Goal: Communication & Community: Answer question/provide support

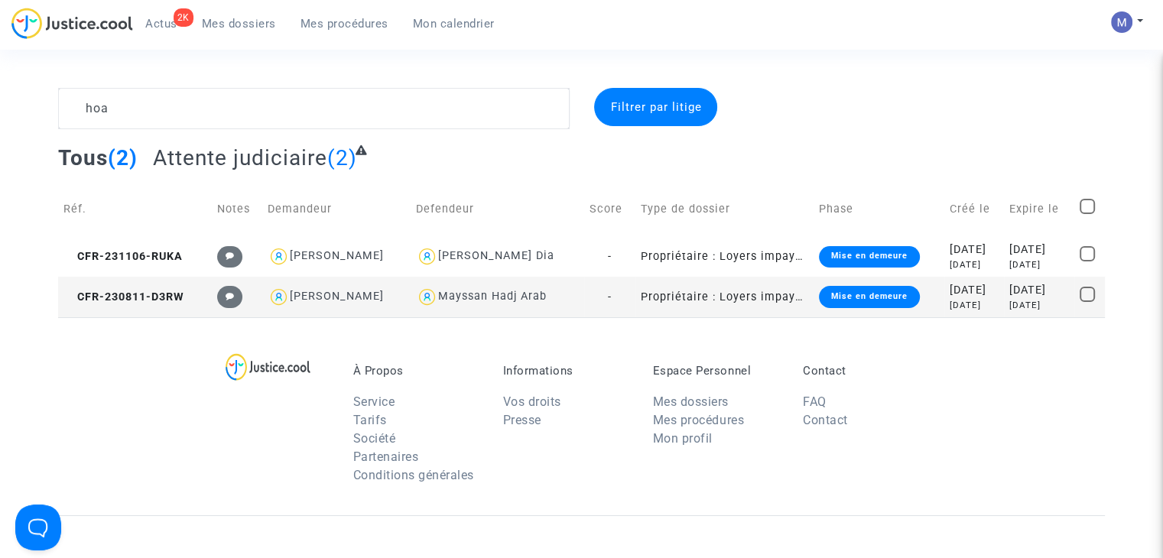
type textarea "hoa"
click at [159, 288] on td "CFR-230811-D3RW" at bounding box center [135, 297] width 154 height 41
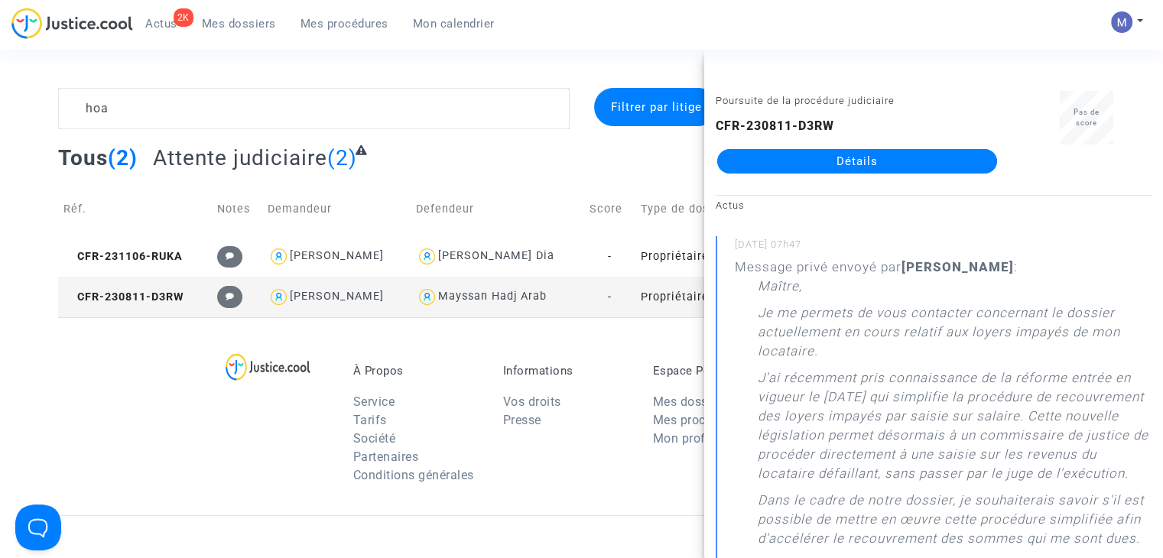
click at [902, 155] on link "Détails" at bounding box center [857, 161] width 280 height 24
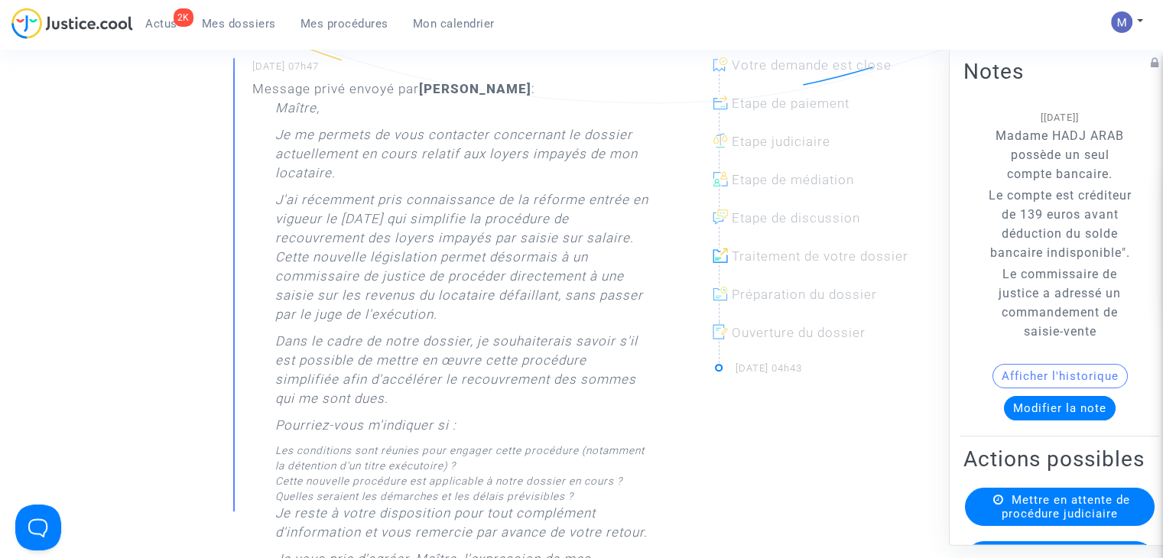
scroll to position [382, 0]
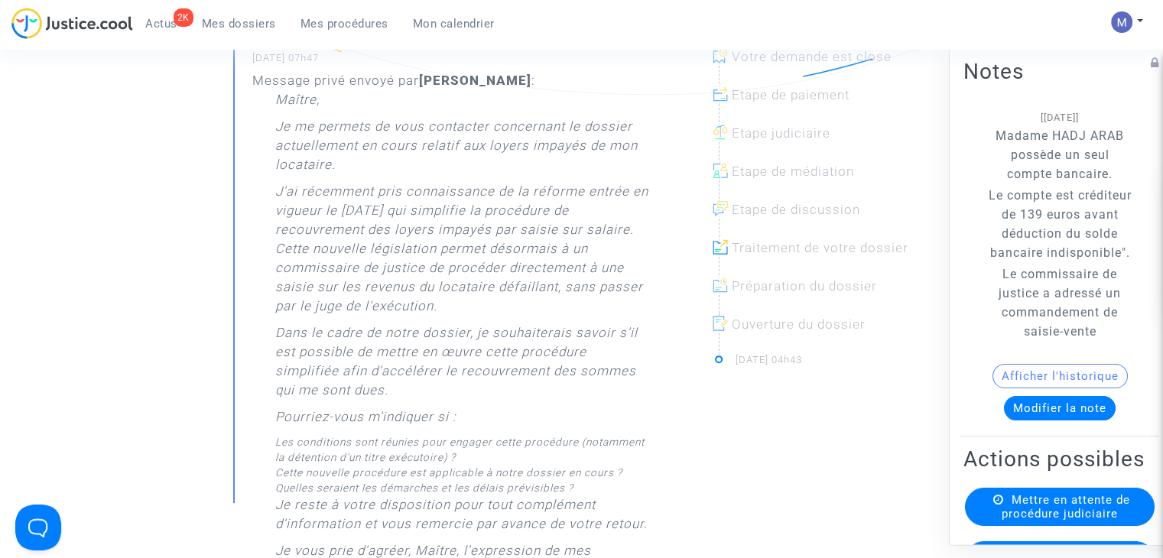
drag, startPoint x: 1047, startPoint y: 310, endPoint x: 1094, endPoint y: 363, distance: 70.9
click at [1094, 341] on p "Le commissaire de justice a adressé un commandement de saisie-vente" at bounding box center [1060, 303] width 147 height 76
click at [1071, 341] on p "Le commissaire de justice a adressé un commandement de saisie-vente" at bounding box center [1060, 303] width 147 height 76
drag, startPoint x: 1122, startPoint y: 134, endPoint x: 1048, endPoint y: 129, distance: 74.3
click at [1048, 129] on note-viewer "[[DATE]] Madame HADJ ARAB possède un seul compte bancaire. Le compte est crédit…" at bounding box center [1060, 264] width 193 height 313
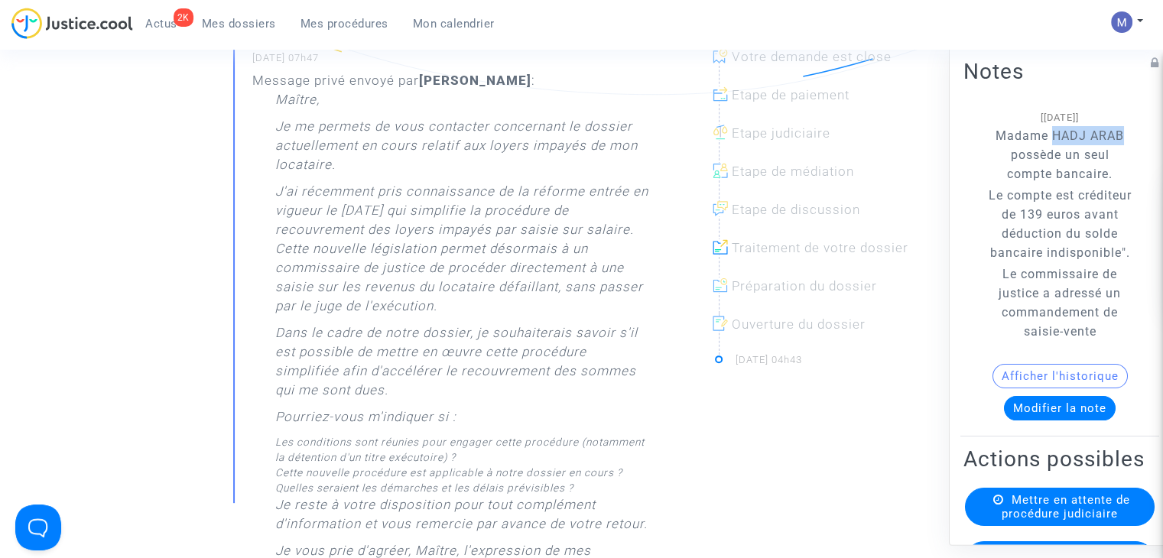
copy p "HADJ ARAB"
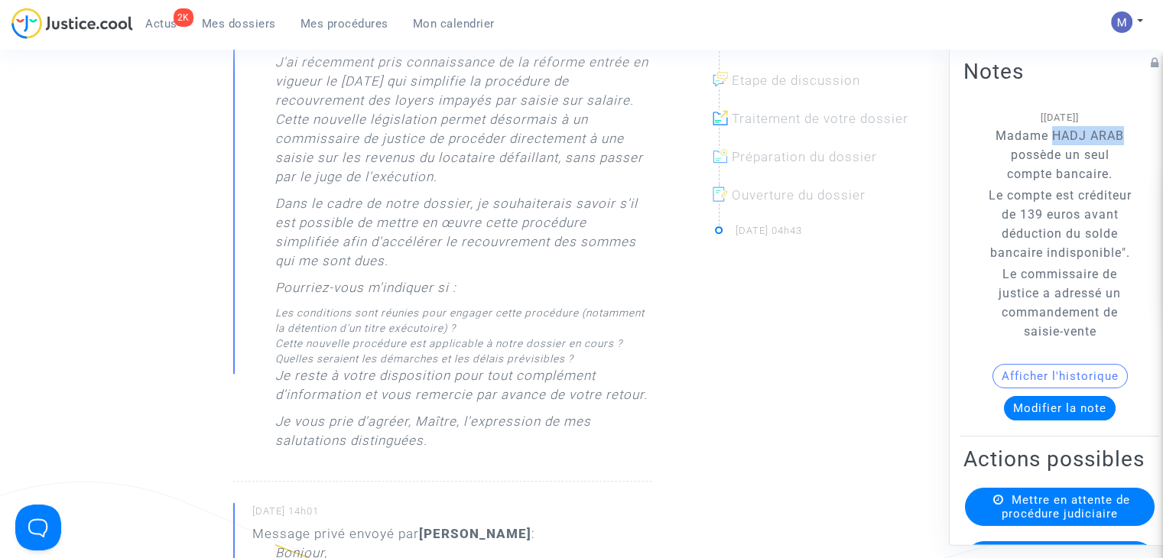
scroll to position [535, 0]
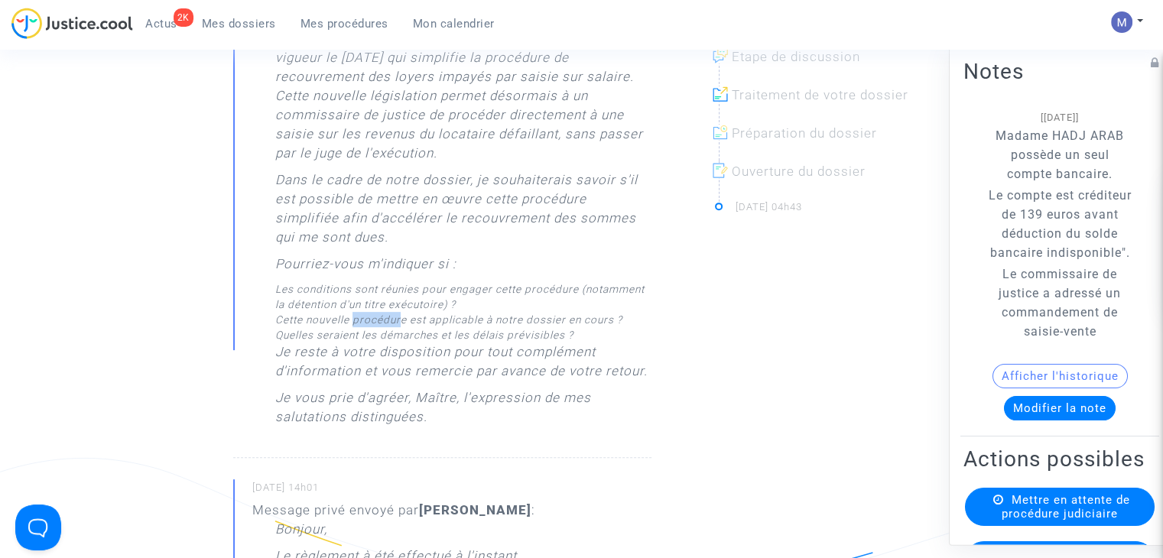
drag, startPoint x: 361, startPoint y: 339, endPoint x: 401, endPoint y: 337, distance: 39.8
click at [401, 327] on li "Cette nouvelle procédure est applicable à notre dossier en cours ?" at bounding box center [463, 319] width 376 height 15
drag, startPoint x: 402, startPoint y: 354, endPoint x: 564, endPoint y: 356, distance: 162.1
click at [564, 343] on li "Quelles seraient les démarches et les délais prévisibles ?" at bounding box center [463, 334] width 376 height 15
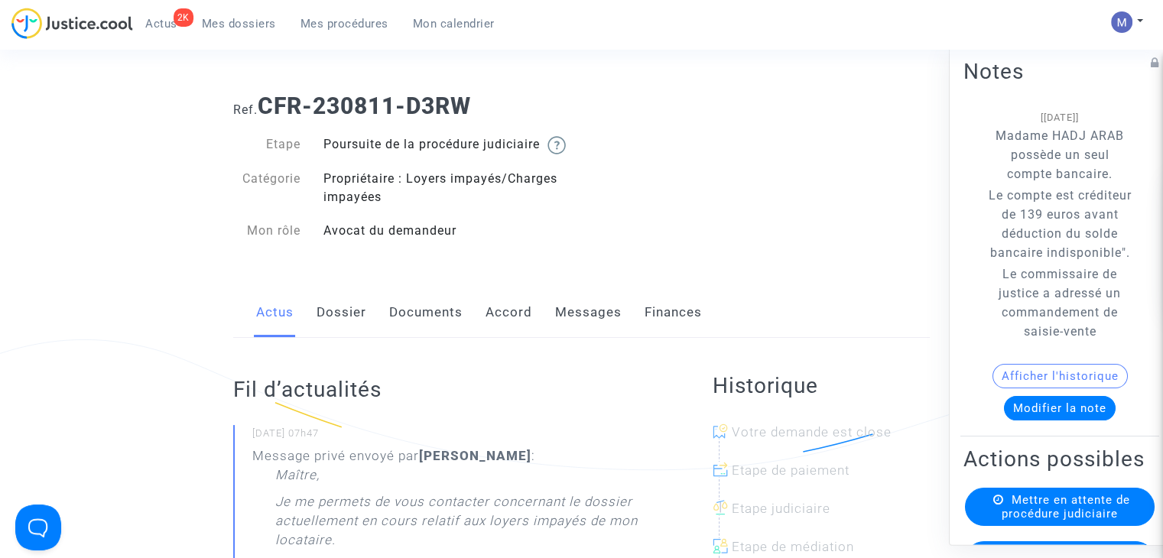
scroll to position [0, 0]
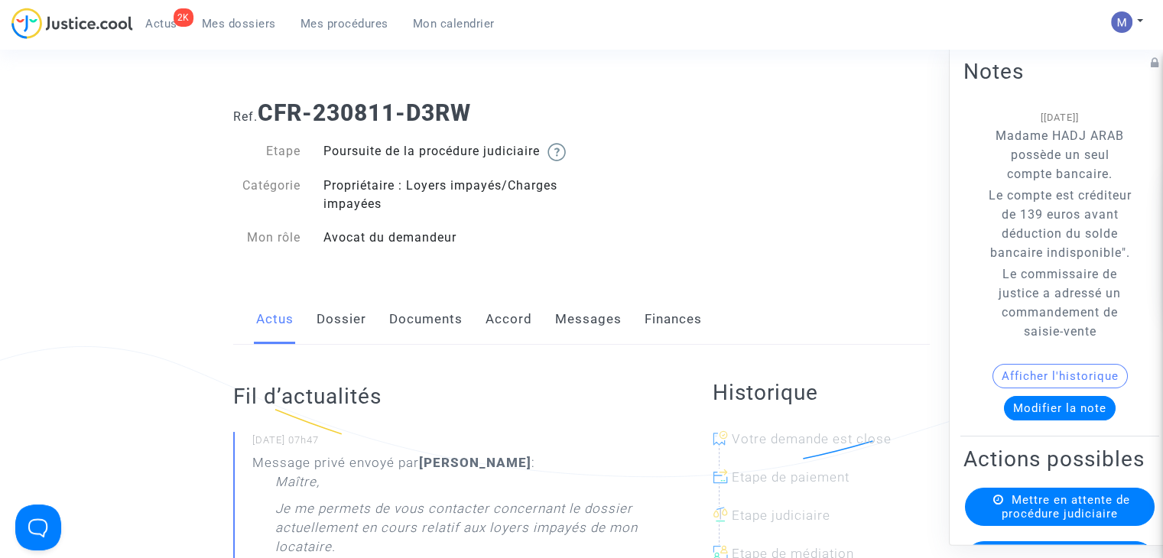
click at [576, 343] on link "Messages" at bounding box center [588, 319] width 67 height 50
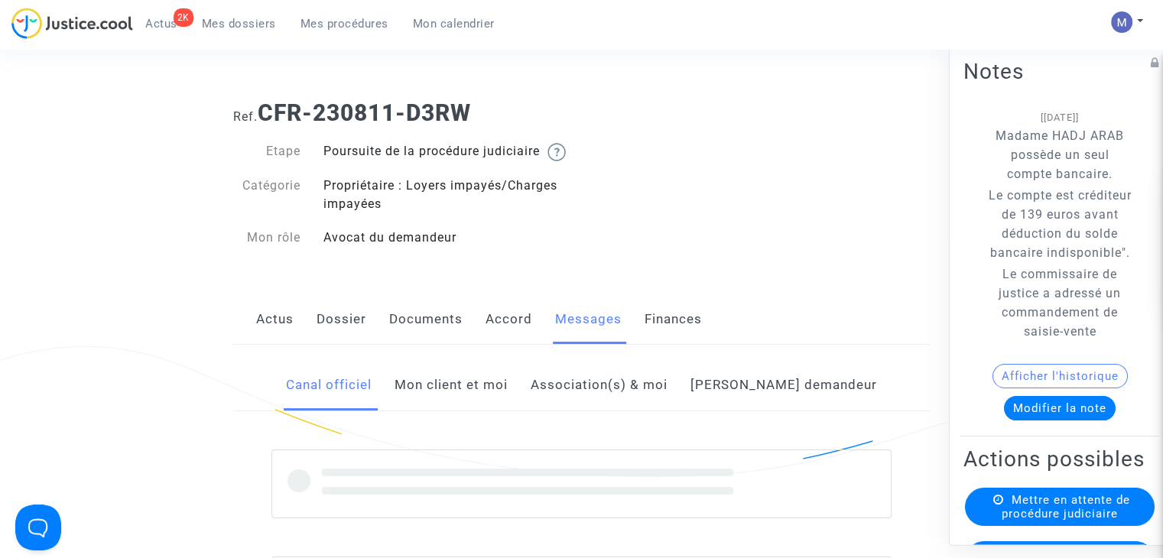
click at [462, 400] on link "Mon client et moi" at bounding box center [451, 385] width 113 height 50
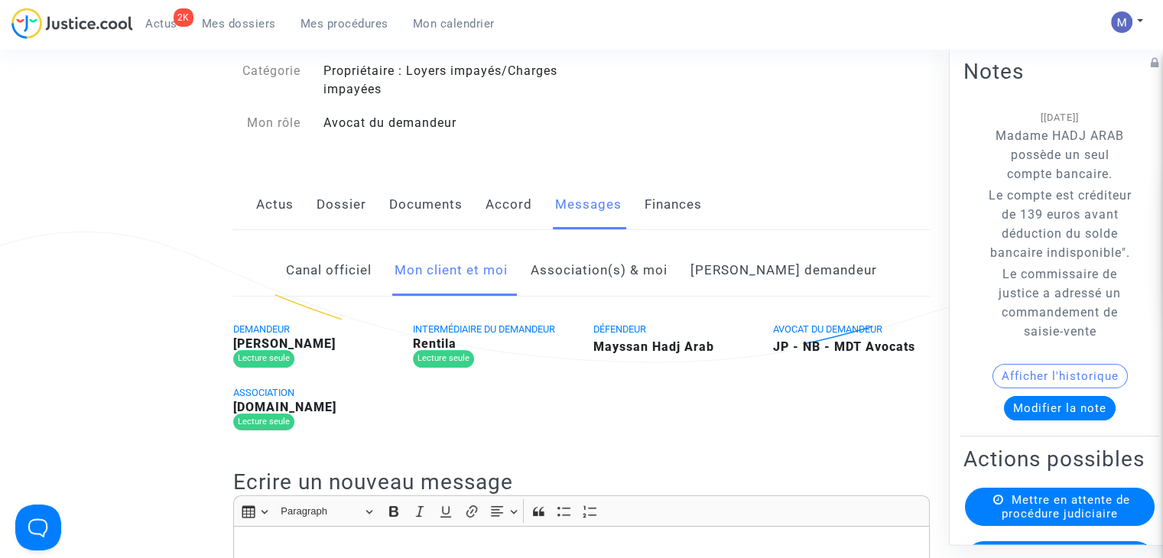
scroll to position [382, 0]
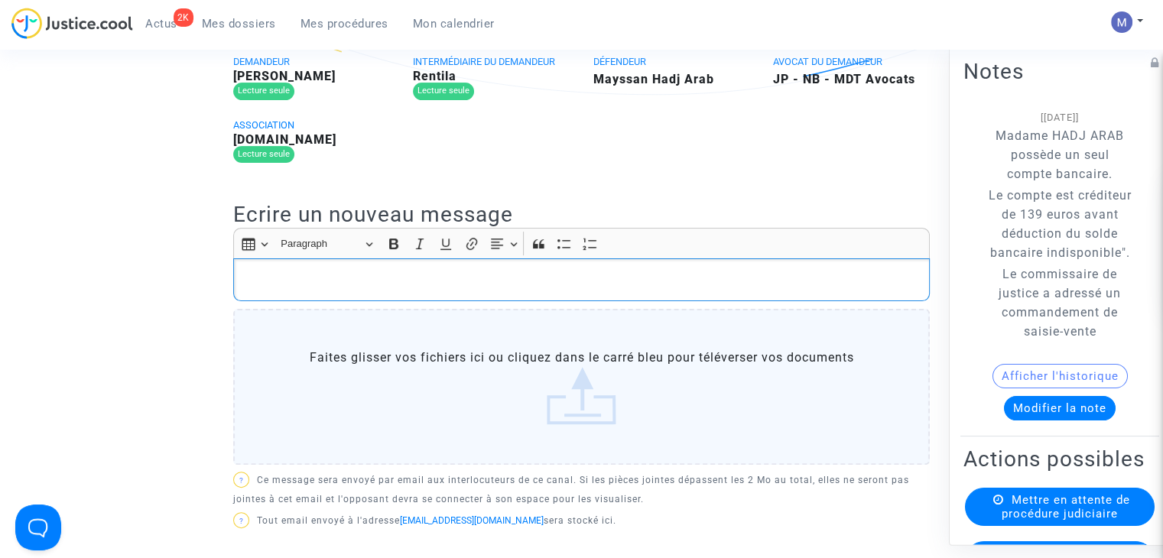
click at [257, 289] on p "Rich Text Editor, main" at bounding box center [582, 279] width 681 height 19
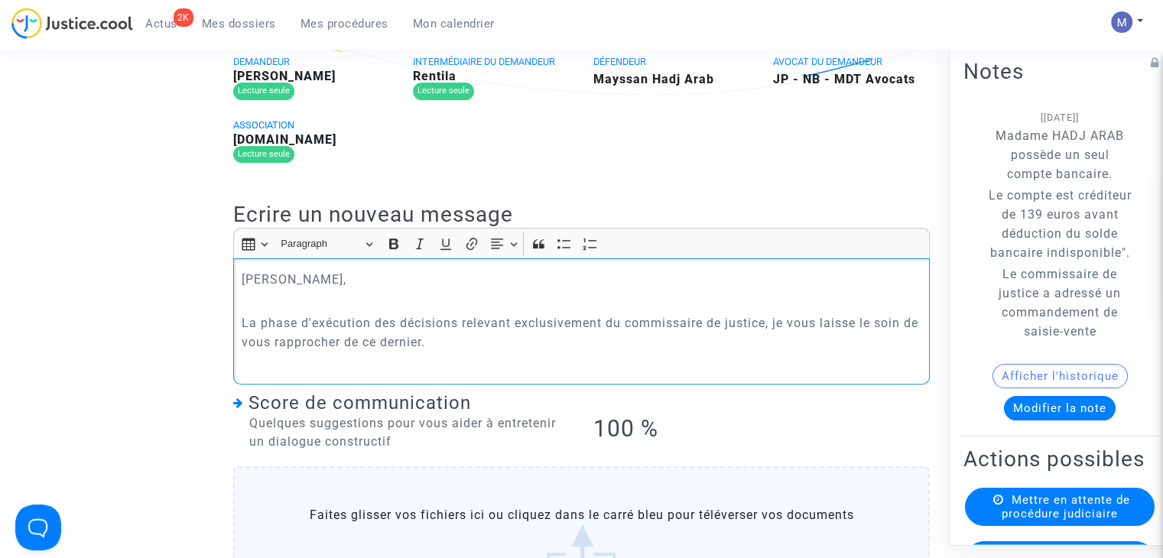
click at [456, 352] on p "La phase d'exécution des décisions relevant exclusivement du commissaire de jus…" at bounding box center [582, 333] width 681 height 38
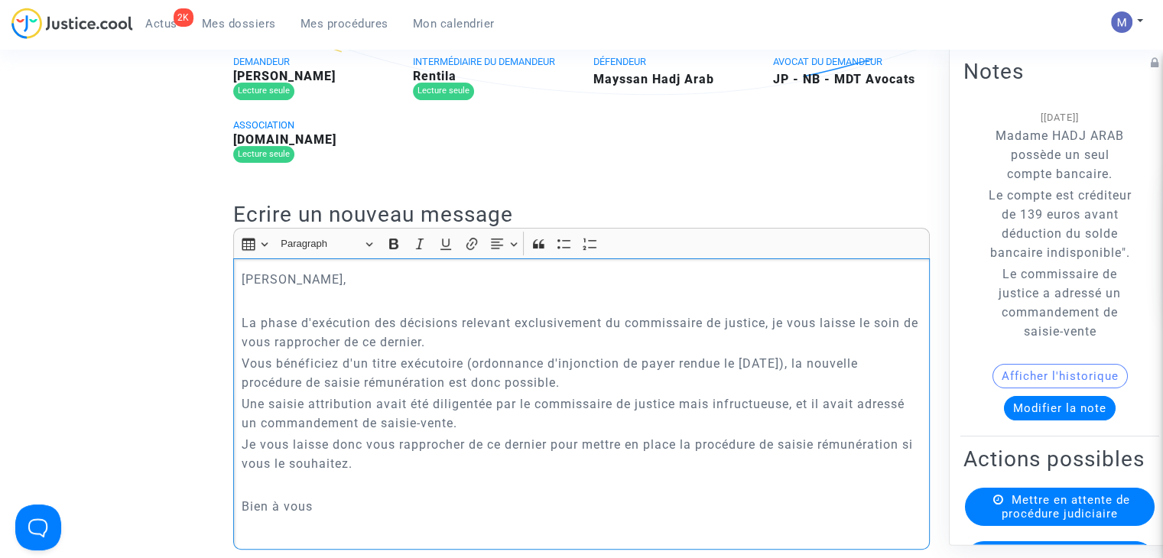
click at [368, 473] on p "Je vous laisse donc vous rapprocher de ce dernier pour mettre en place la procé…" at bounding box center [582, 454] width 681 height 38
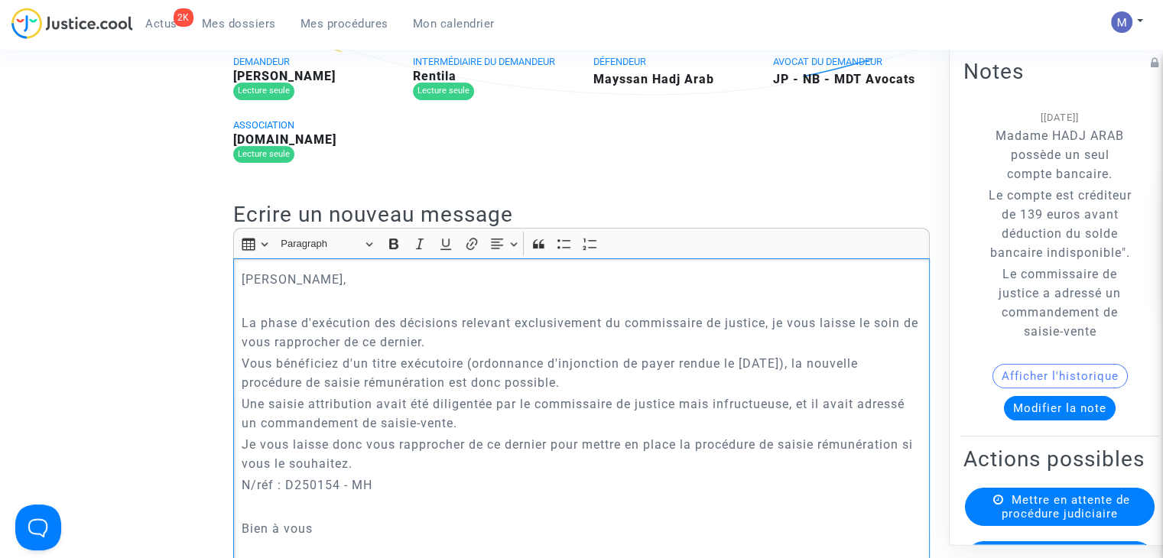
click at [250, 495] on p "N/réf : D250154 - MH" at bounding box center [582, 485] width 681 height 19
drag, startPoint x: 273, startPoint y: 503, endPoint x: 233, endPoint y: 506, distance: 39.9
click at [233, 506] on div "[PERSON_NAME] Monsieur, La phase d'exécution des décisions relevant exclusiveme…" at bounding box center [581, 414] width 697 height 313
click at [757, 495] on p "Référence de votre dossier au sein de l'étude LEROI & ASSOCIES : D250154 - MH" at bounding box center [582, 485] width 681 height 19
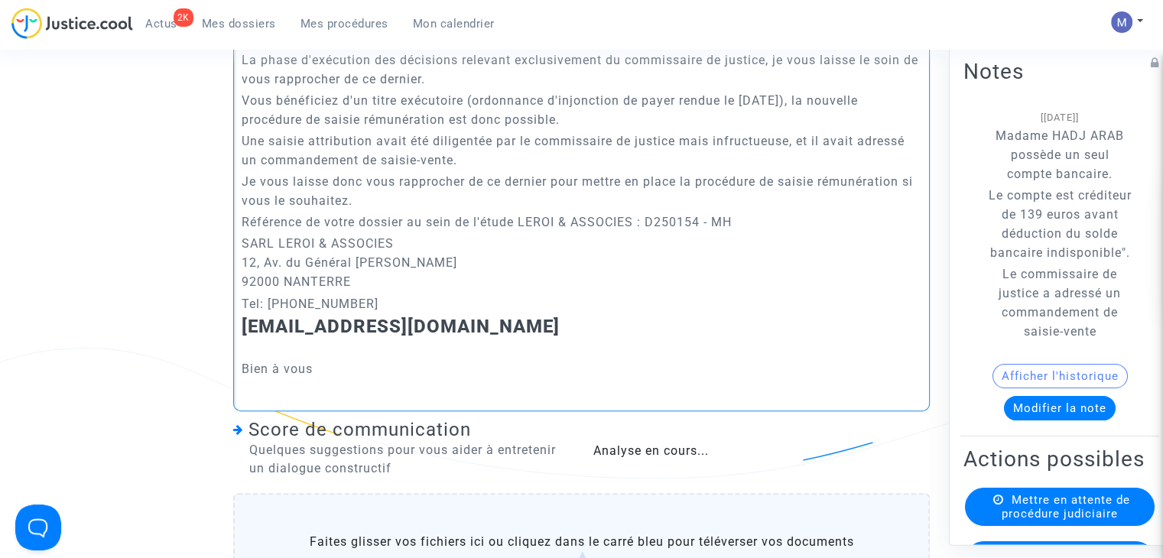
scroll to position [687, 0]
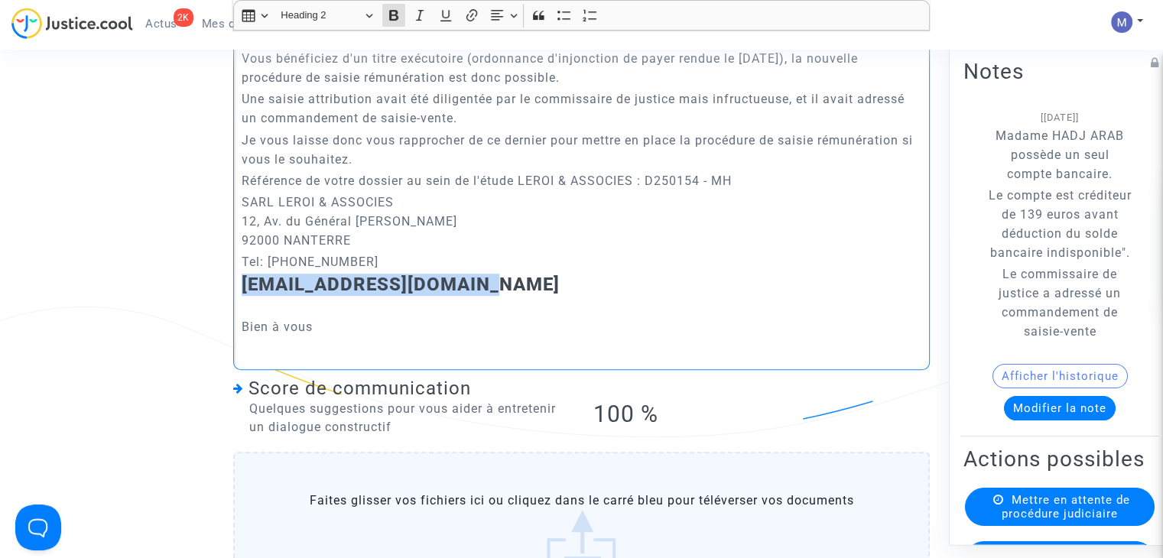
drag, startPoint x: 493, startPoint y: 297, endPoint x: 245, endPoint y: 291, distance: 247.1
click at [245, 296] on h3 "[EMAIL_ADDRESS][DOMAIN_NAME]" at bounding box center [582, 285] width 681 height 22
click at [383, 13] on button "Bold (CTRL+B) Bold" at bounding box center [393, 15] width 23 height 23
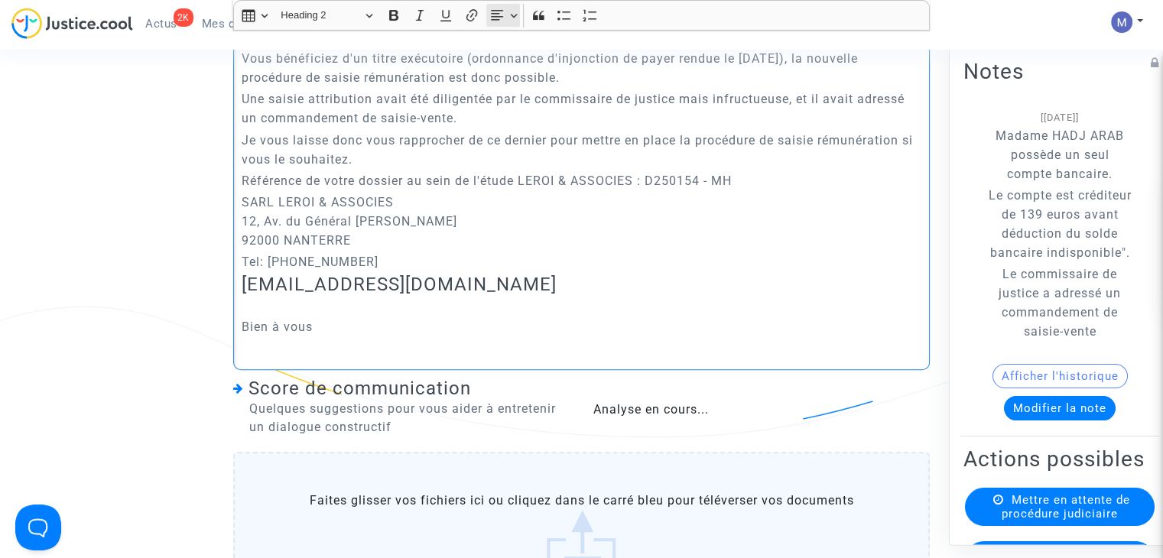
click at [515, 13] on button "Text alignment Text alignment" at bounding box center [503, 15] width 34 height 23
click at [370, 16] on button "Heading Heading 2" at bounding box center [327, 16] width 106 height 24
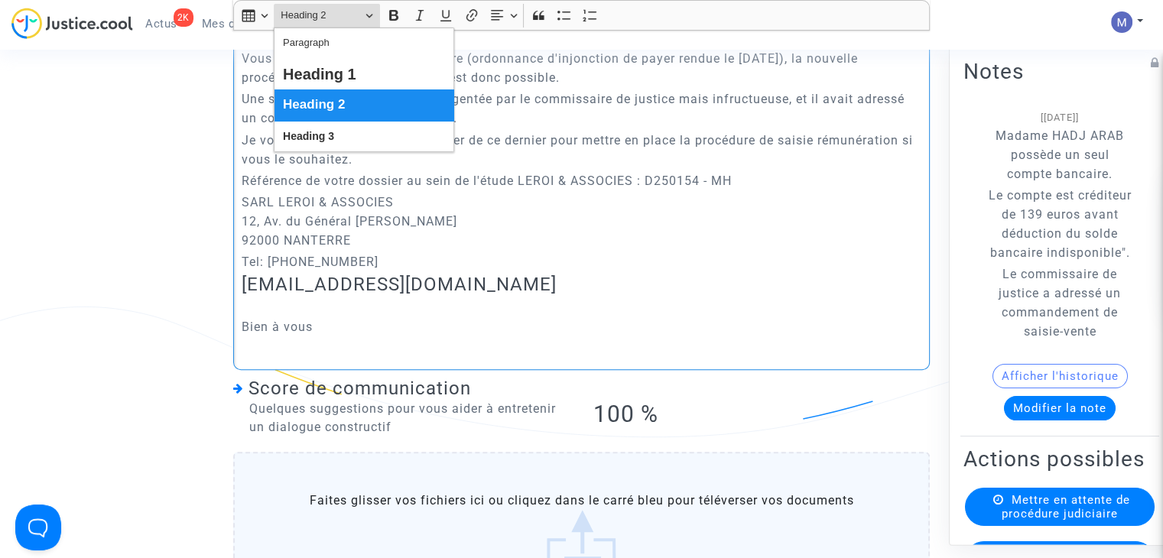
click at [330, 132] on span "Heading 3" at bounding box center [308, 136] width 51 height 22
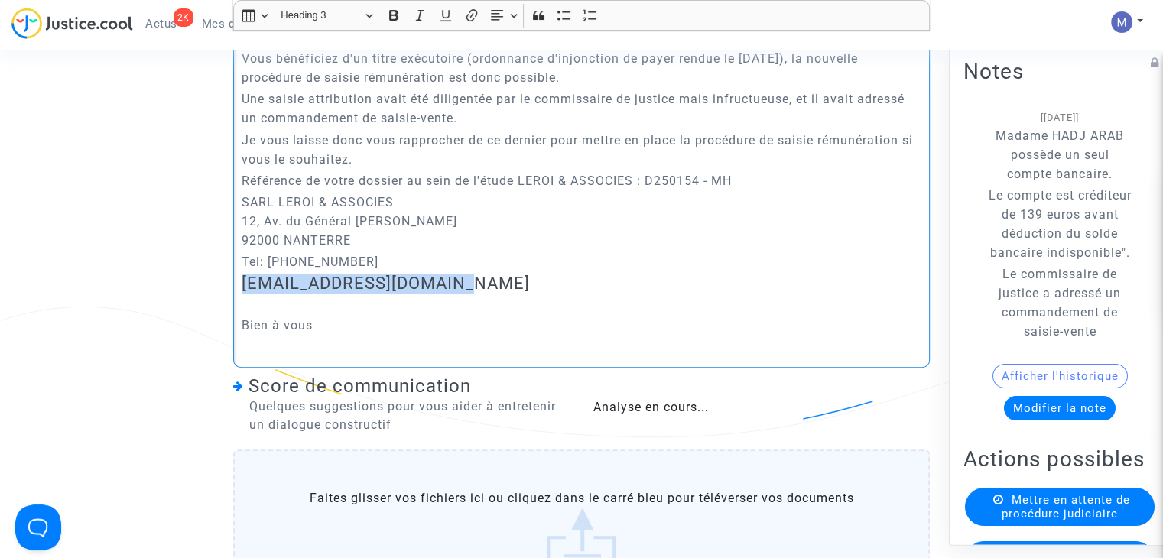
click at [392, 289] on div "[PERSON_NAME] Monsieur, La phase d'exécution des décisions relevant exclusiveme…" at bounding box center [581, 160] width 697 height 415
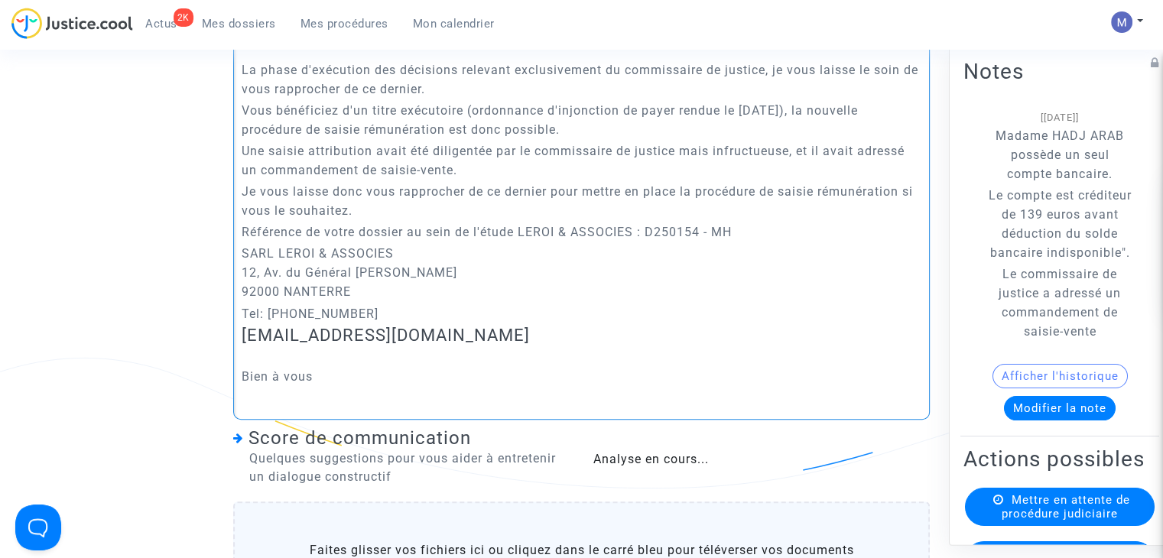
scroll to position [610, 0]
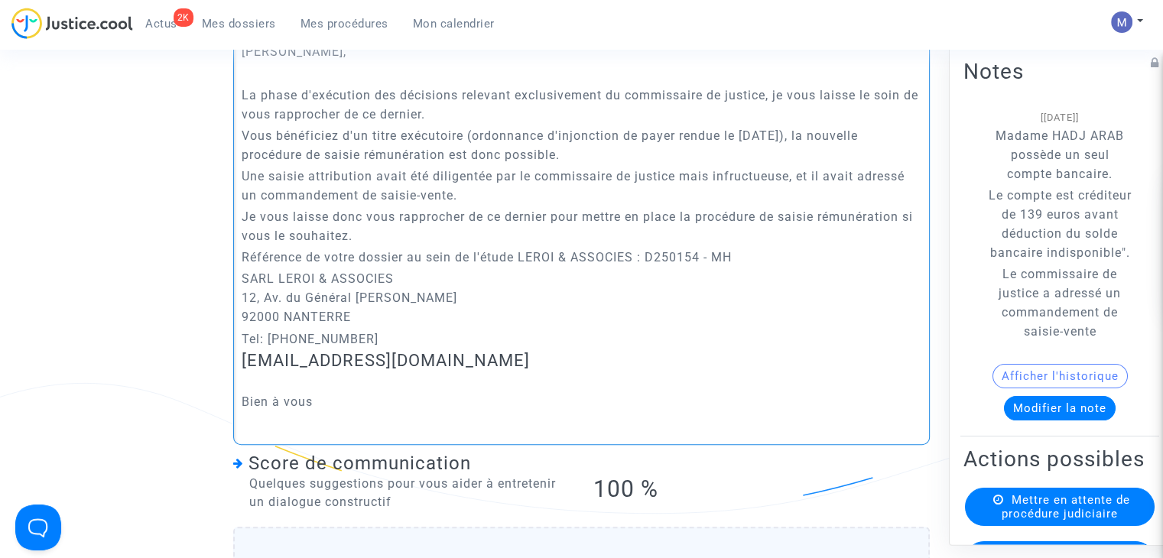
click at [468, 124] on p "La phase d'exécution des décisions relevant exclusivement du commissaire de jus…" at bounding box center [582, 105] width 681 height 38
click at [249, 150] on p "Vous bénéficiez d'un titre exécutoire (ordonnance d'injonction de payer rendue …" at bounding box center [582, 145] width 681 height 38
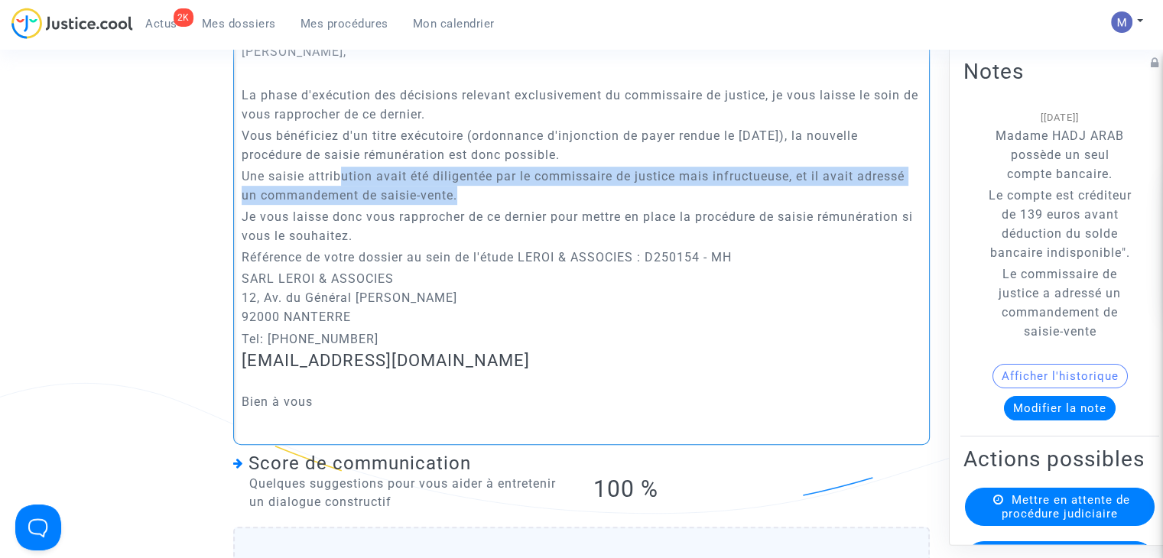
drag, startPoint x: 345, startPoint y: 193, endPoint x: 463, endPoint y: 203, distance: 118.1
click at [463, 203] on p "Une saisie attribution avait été diligentée par le commissaire de justice mais …" at bounding box center [582, 186] width 681 height 38
click at [545, 205] on p "Une saisie attribution avait été diligentée par le commissaire de justice mais …" at bounding box center [582, 186] width 681 height 38
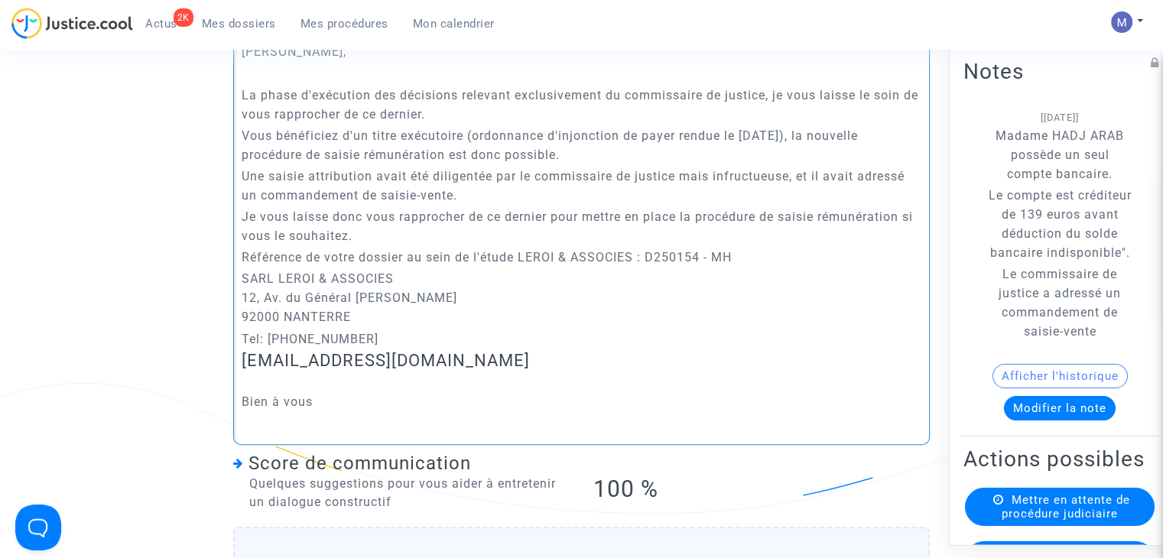
click at [714, 193] on p "Une saisie attribution avait été diligentée par le commissaire de justice mais …" at bounding box center [582, 186] width 681 height 38
click at [508, 205] on p "Une saisie attribution avait été diligentée par le commissaire de justice mais …" at bounding box center [582, 186] width 681 height 38
click at [550, 205] on p "Une saisie attribution avait été diligentée par le commissaire de justice mais …" at bounding box center [582, 186] width 681 height 38
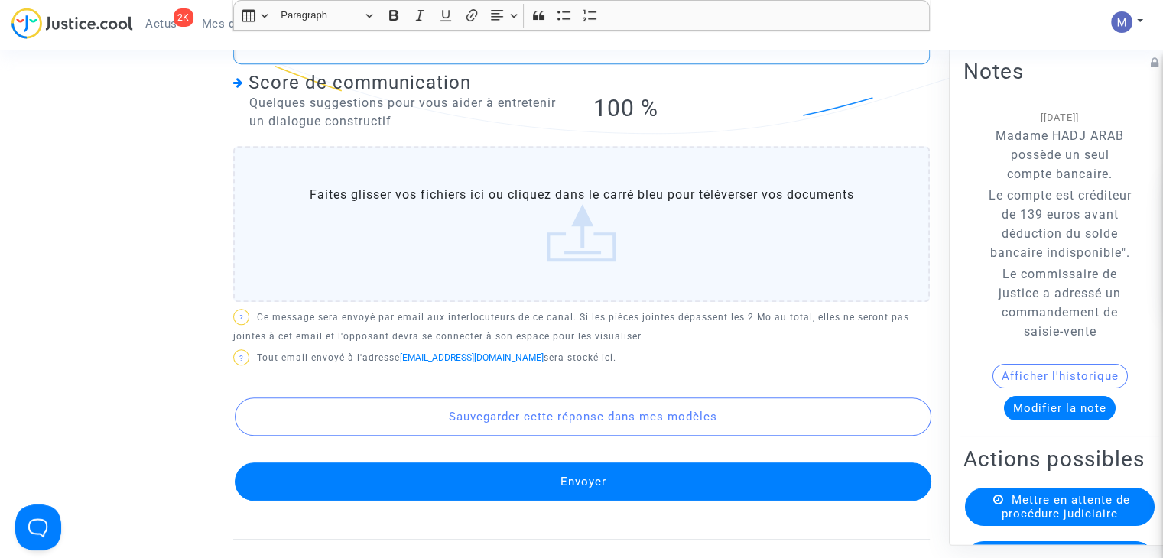
scroll to position [1069, 0]
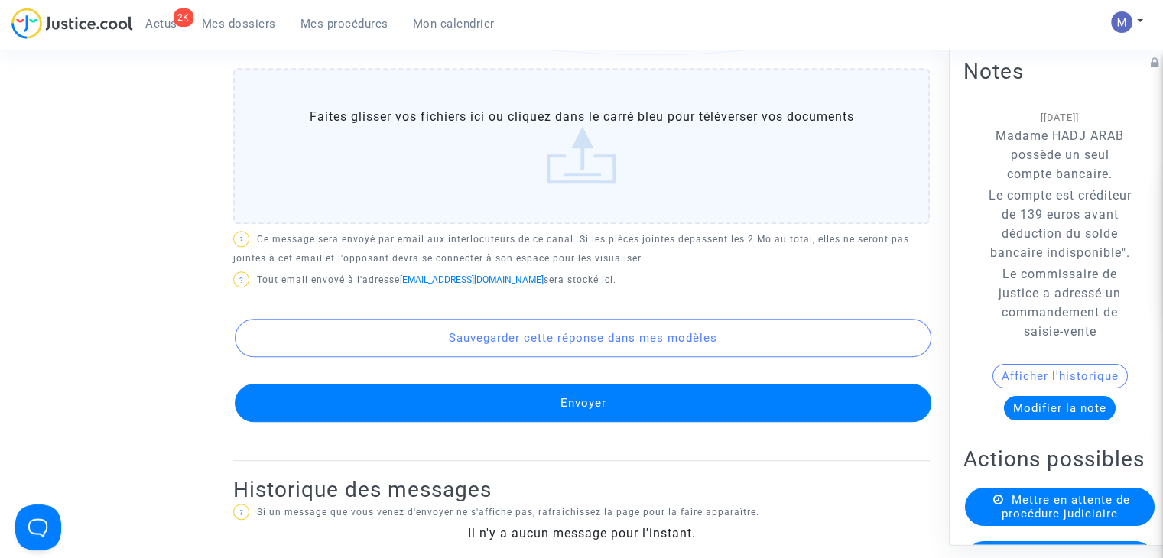
click at [600, 420] on button "Envoyer" at bounding box center [583, 403] width 697 height 38
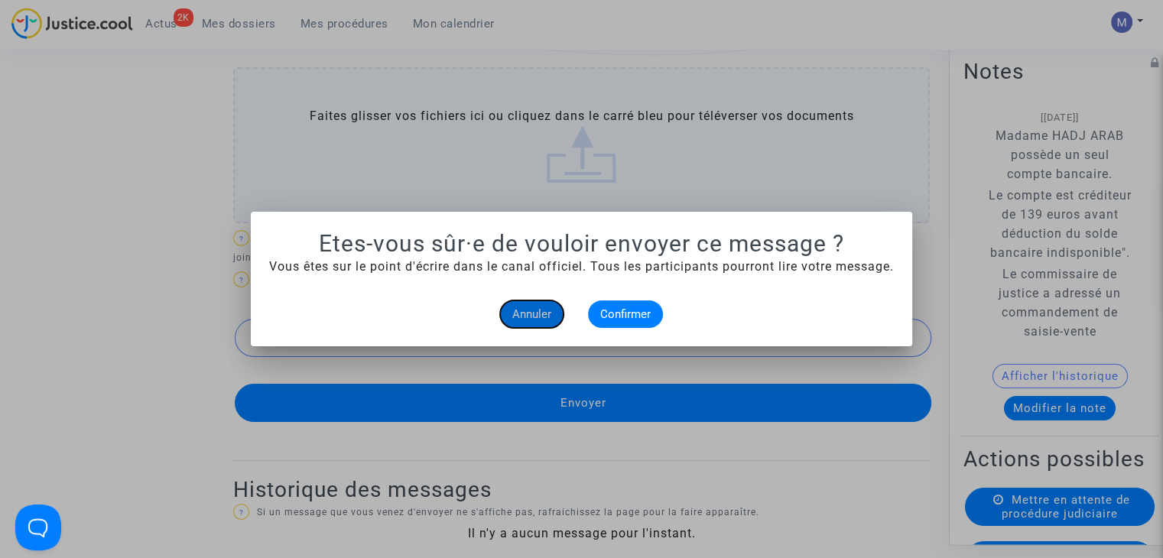
click at [550, 307] on span "Annuler" at bounding box center [531, 314] width 39 height 14
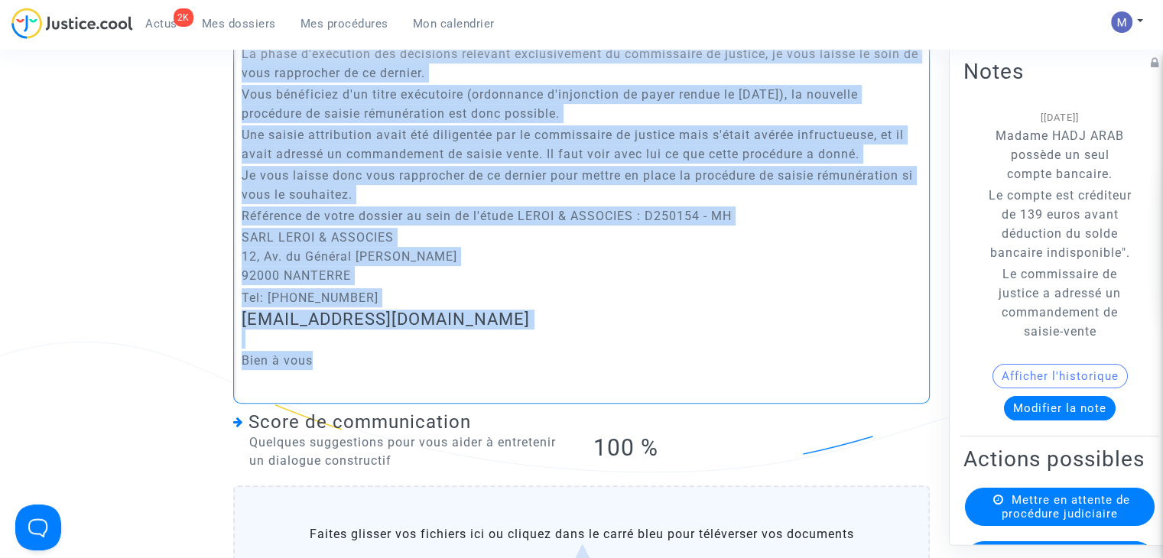
scroll to position [627, 0]
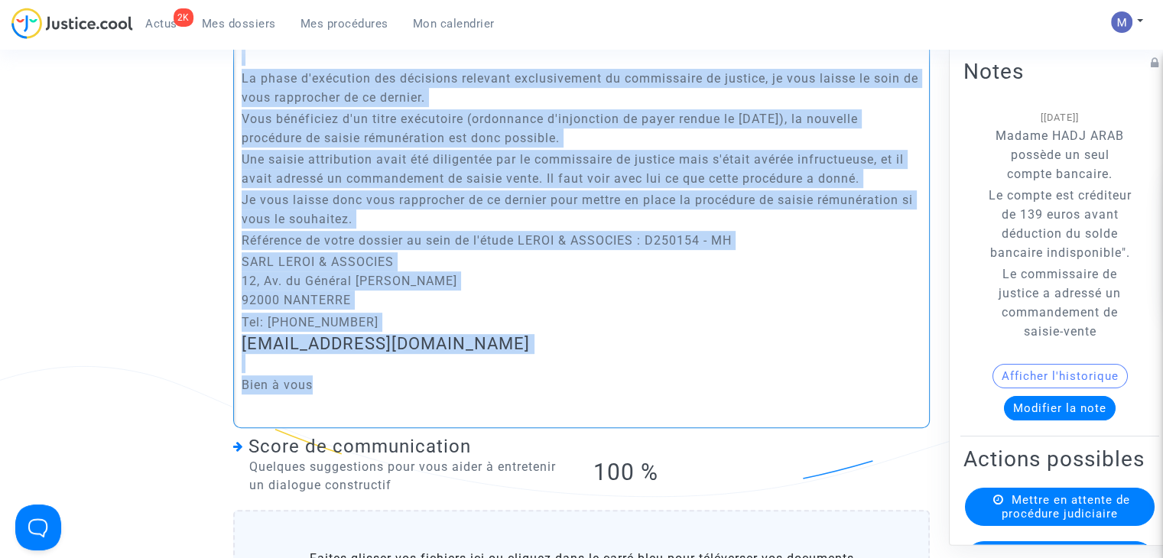
drag, startPoint x: 337, startPoint y: 272, endPoint x: 252, endPoint y: 86, distance: 204.3
click at [240, 56] on div "[PERSON_NAME] Monsieur, La phase d'exécution des décisions relevant exclusiveme…" at bounding box center [581, 221] width 697 height 415
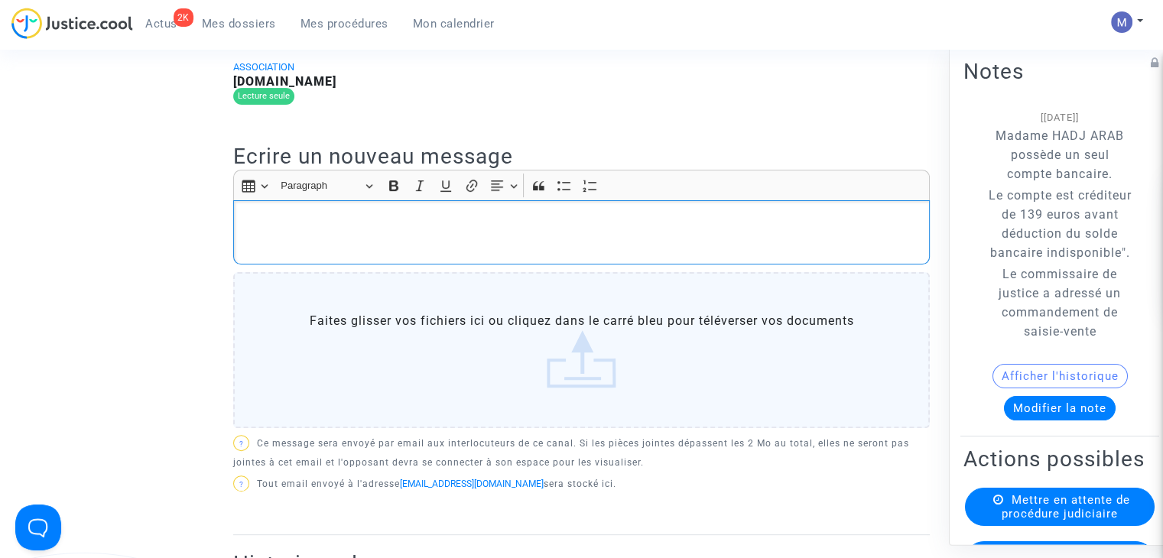
scroll to position [15, 0]
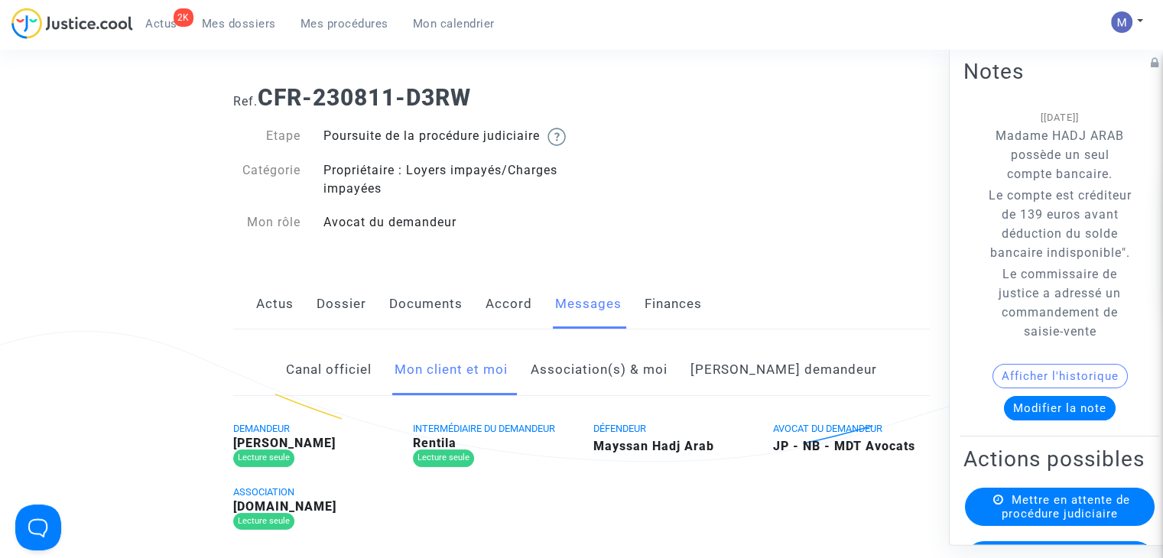
click at [372, 379] on link "Canal officiel" at bounding box center [329, 370] width 86 height 50
click at [491, 388] on link "Mon client et moi" at bounding box center [451, 370] width 113 height 50
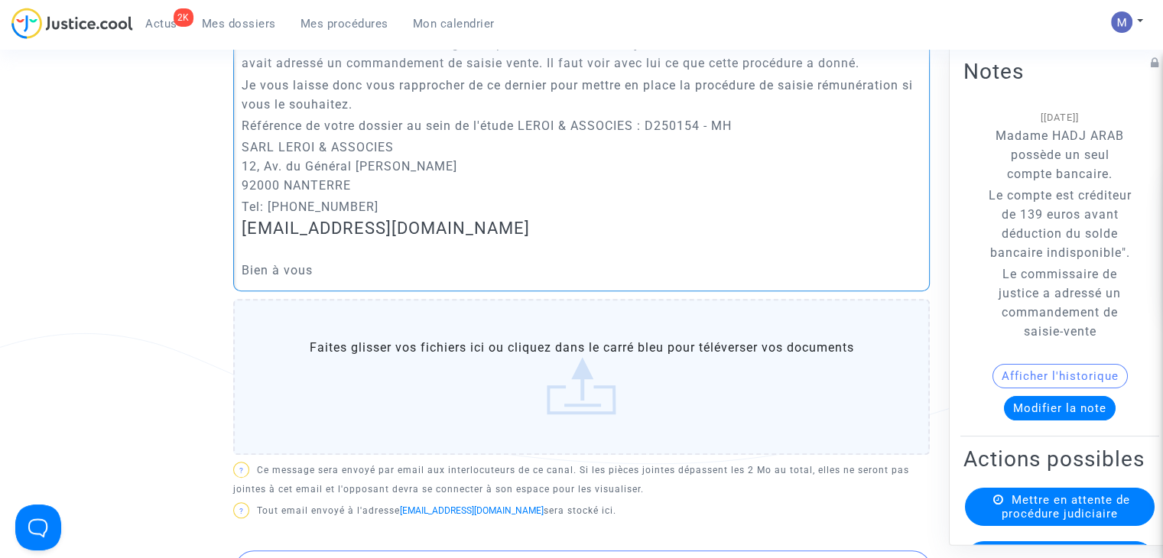
scroll to position [948, 0]
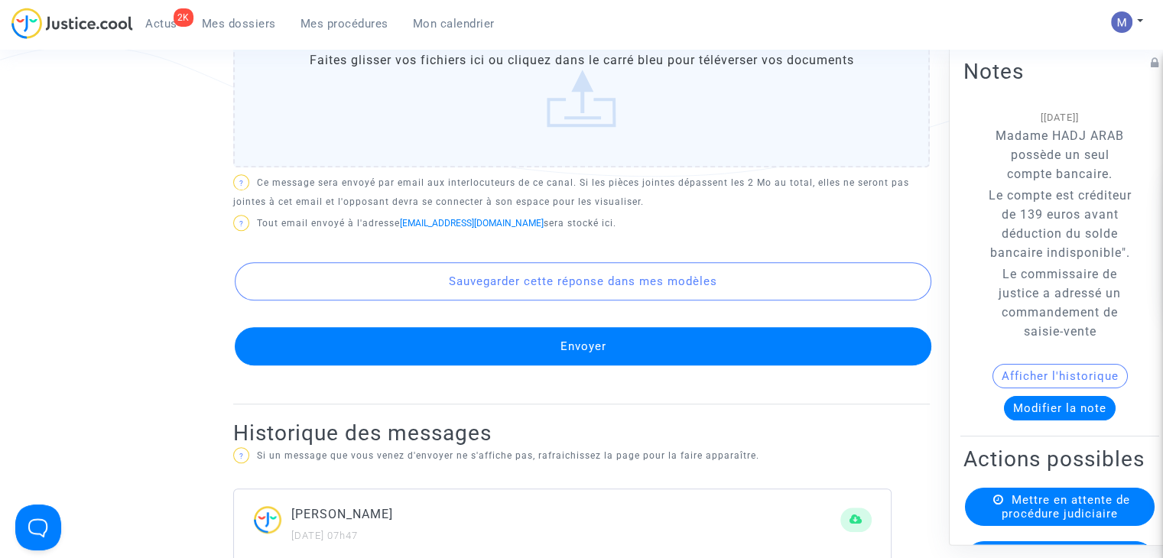
click at [631, 366] on button "Envoyer" at bounding box center [583, 346] width 697 height 38
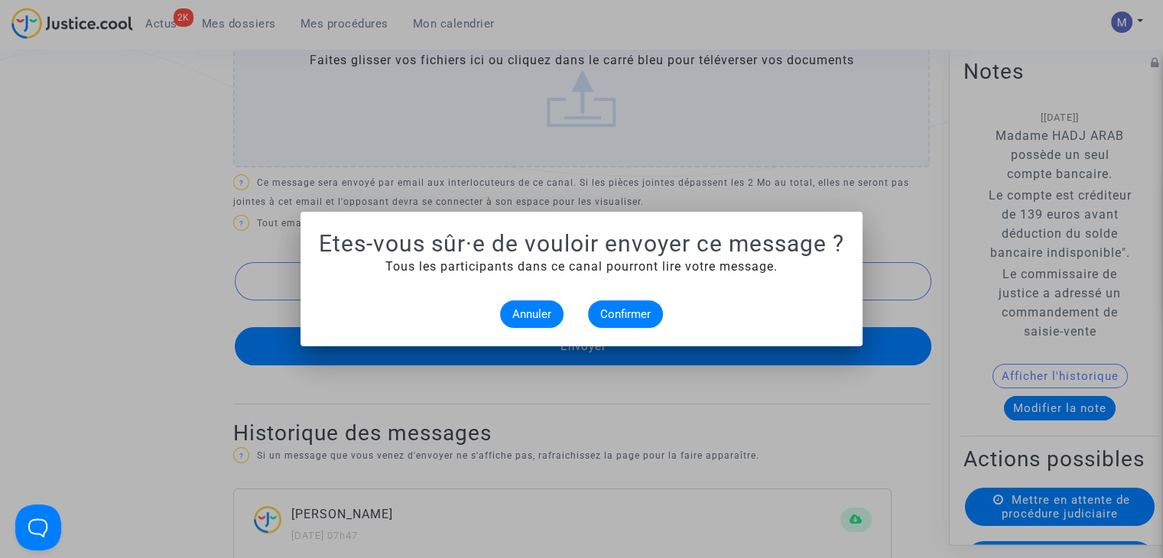
scroll to position [0, 0]
click at [626, 307] on span "Confirmer" at bounding box center [625, 314] width 50 height 14
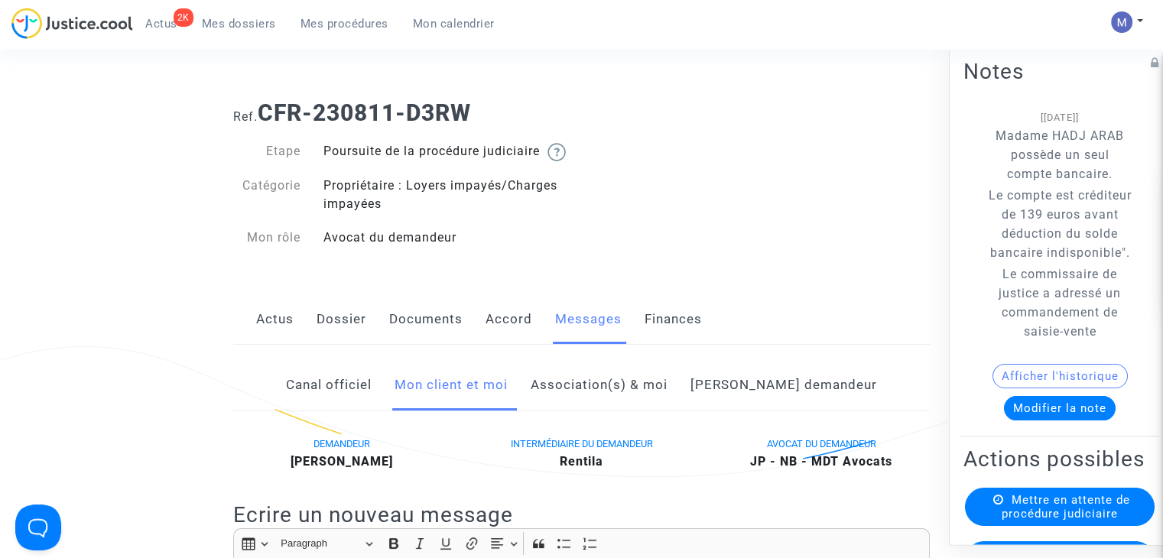
click at [245, 25] on span "Mes dossiers" at bounding box center [239, 24] width 74 height 14
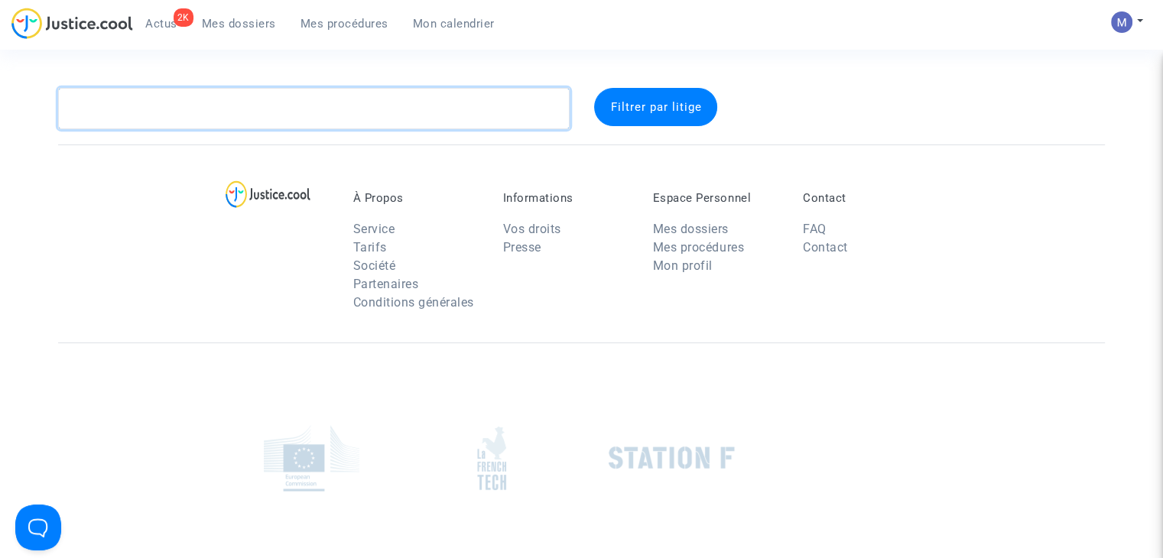
click at [138, 102] on textarea at bounding box center [314, 108] width 512 height 41
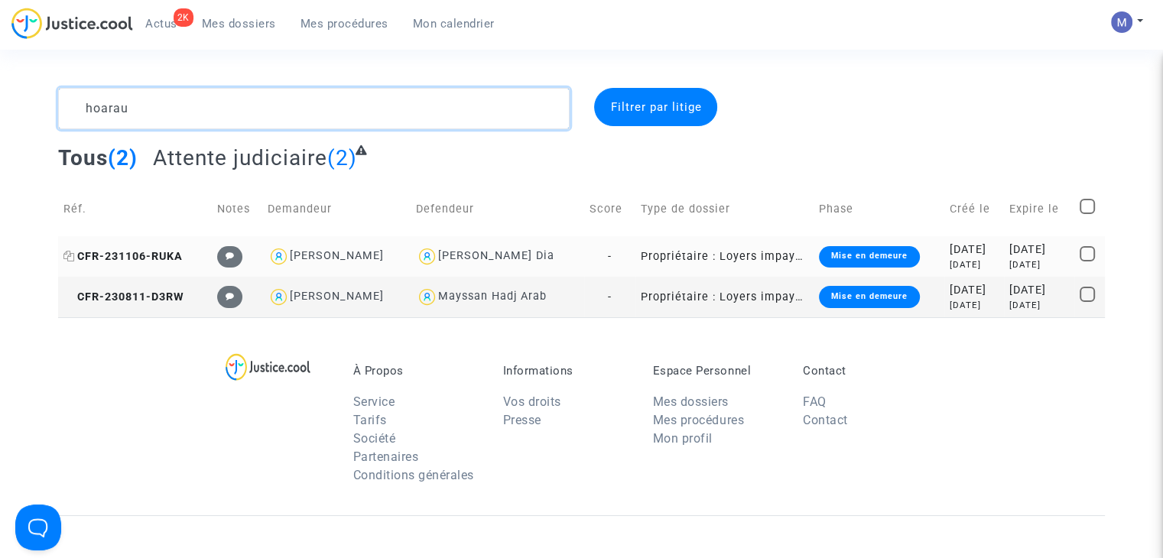
type textarea "hoarau"
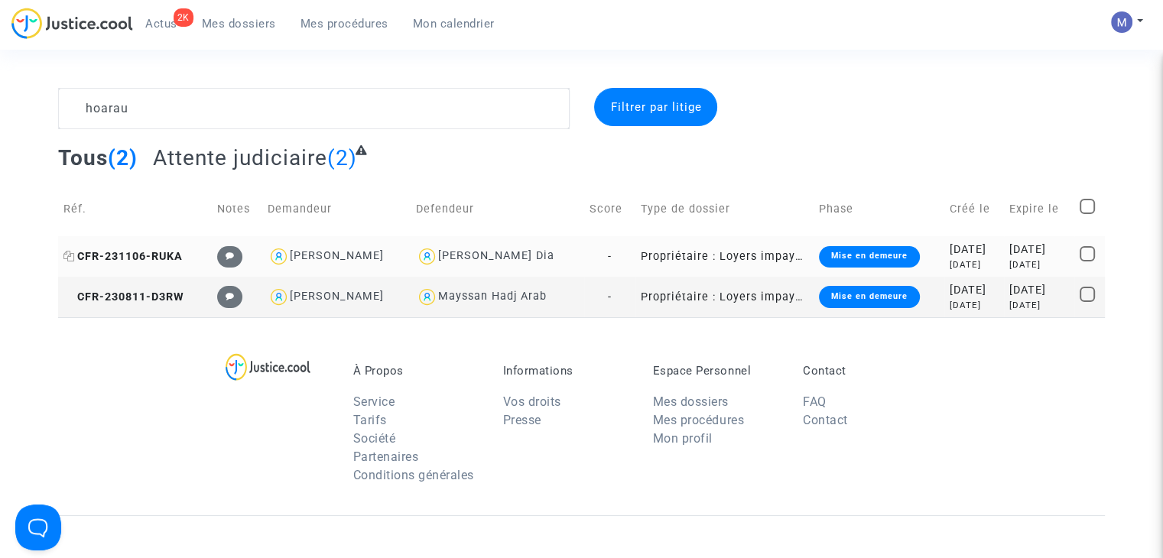
click at [171, 254] on span "CFR-231106-RUKA" at bounding box center [122, 256] width 119 height 13
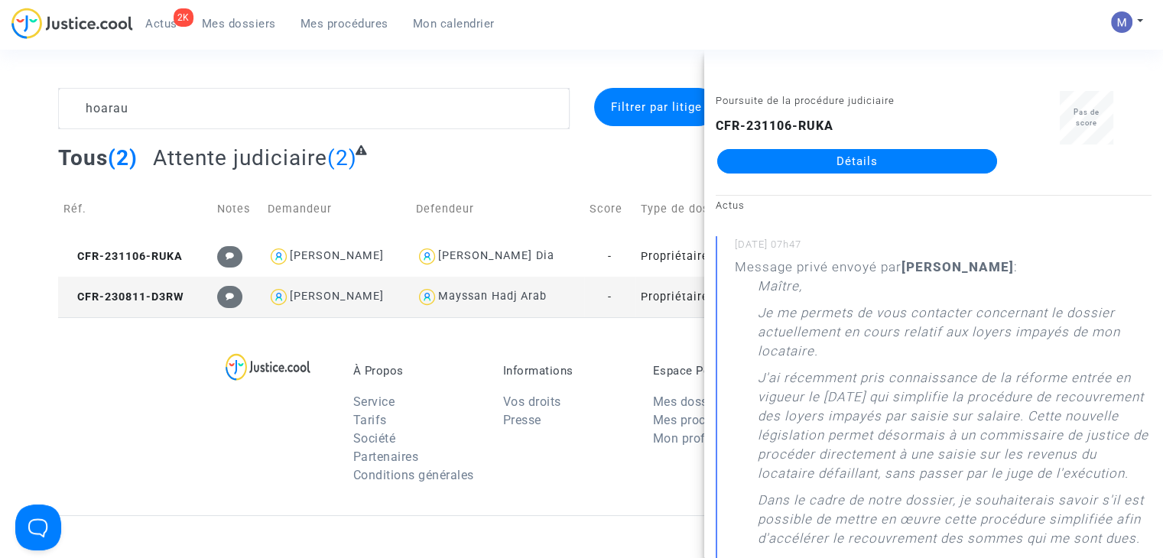
click at [925, 154] on link "Détails" at bounding box center [857, 161] width 280 height 24
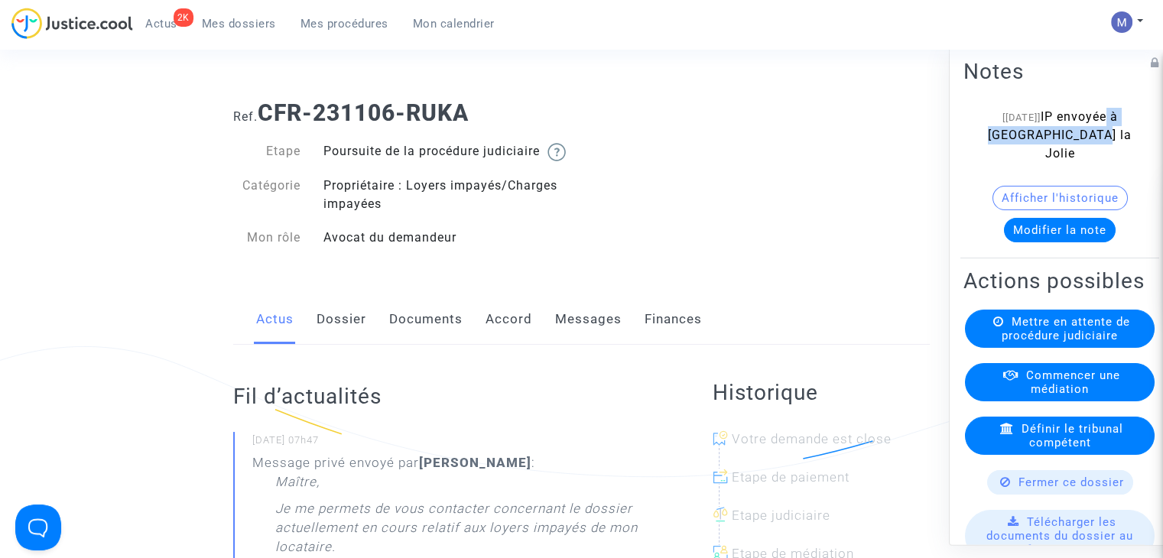
drag, startPoint x: 1036, startPoint y: 132, endPoint x: 1094, endPoint y: 160, distance: 65.0
click at [1094, 160] on div "[[DATE]] IP envoyée à [GEOGRAPHIC_DATA] la Jolie" at bounding box center [1060, 135] width 147 height 55
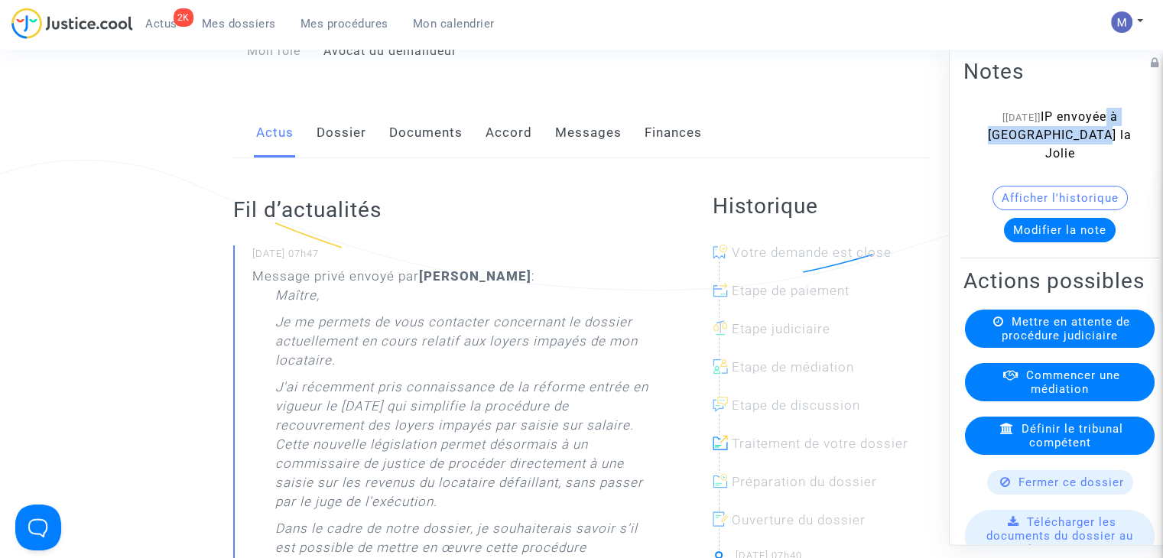
scroll to position [229, 0]
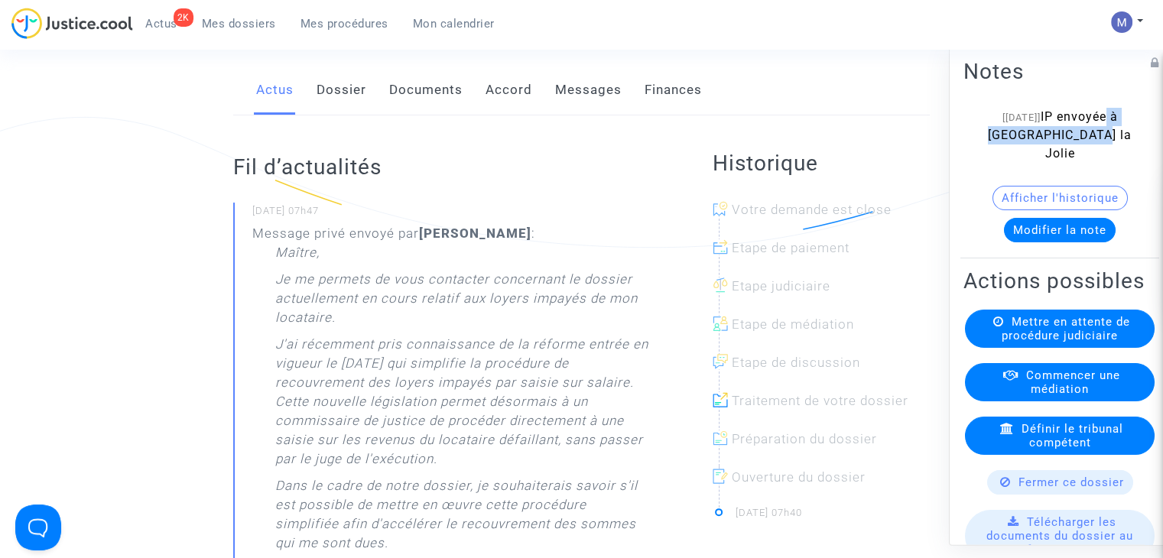
click at [416, 111] on link "Documents" at bounding box center [425, 90] width 73 height 50
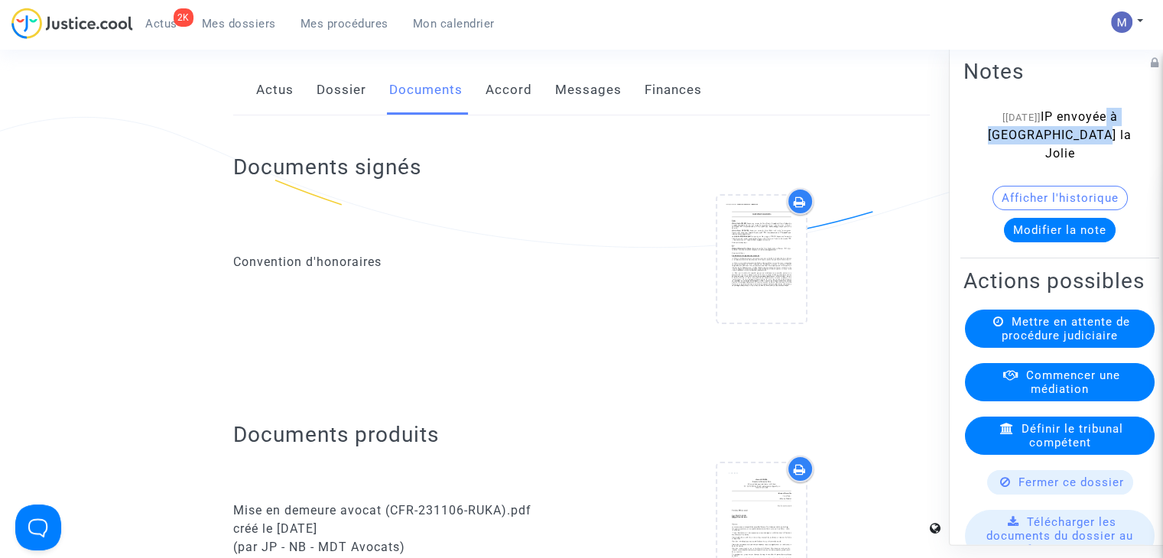
click at [566, 102] on link "Messages" at bounding box center [588, 90] width 67 height 50
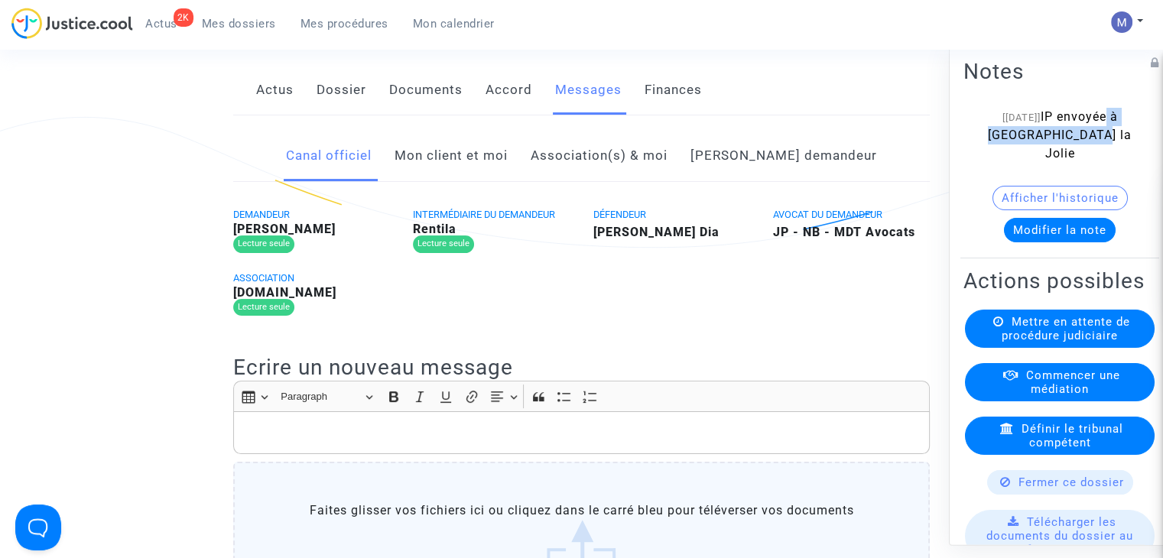
click at [454, 178] on link "Mon client et moi" at bounding box center [451, 156] width 113 height 50
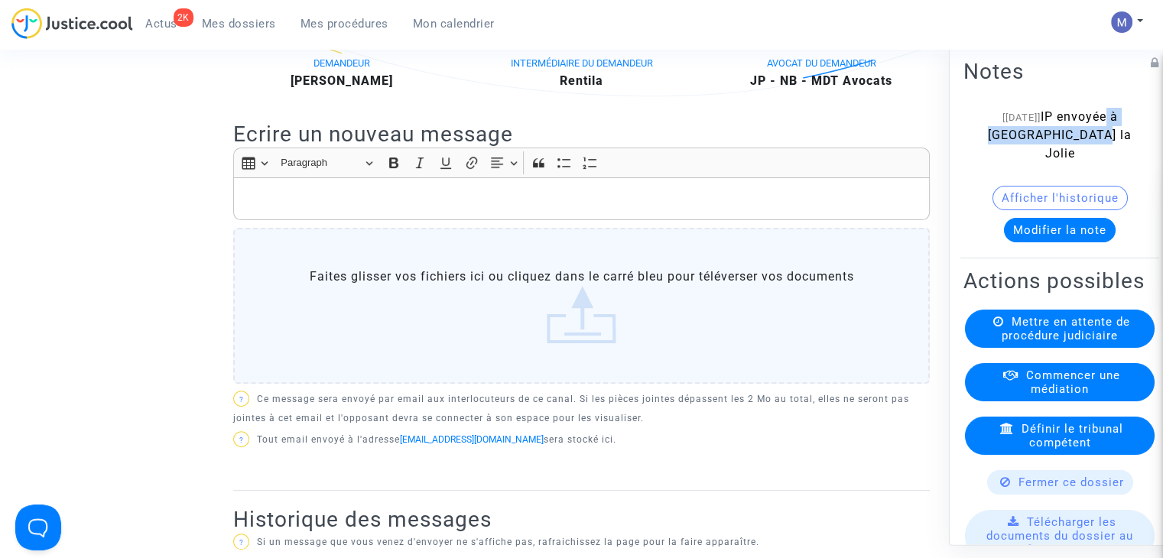
scroll to position [382, 0]
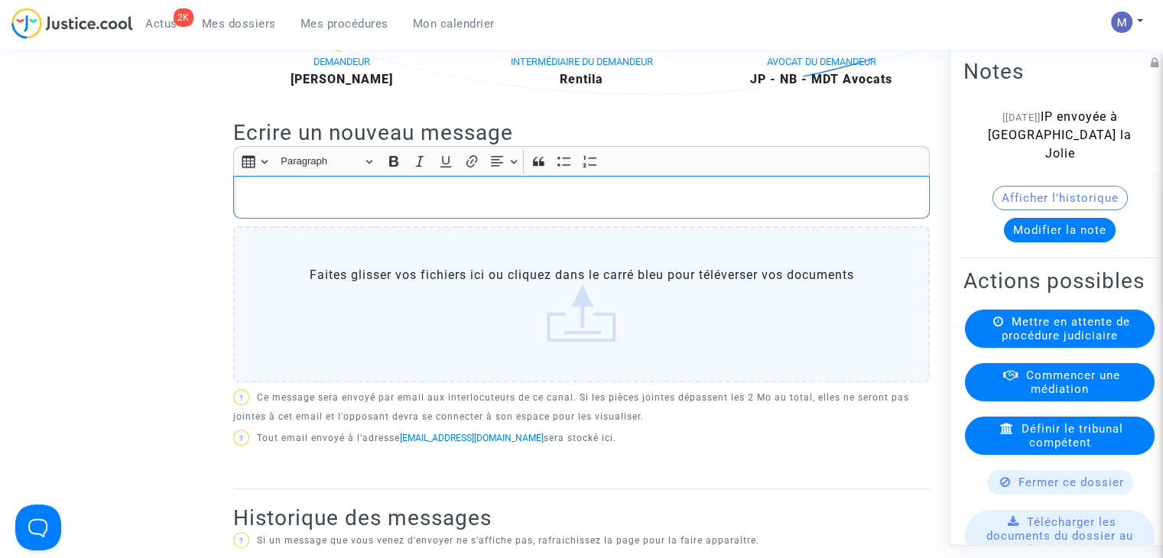
click at [245, 207] on p "Rich Text Editor, main" at bounding box center [582, 197] width 681 height 19
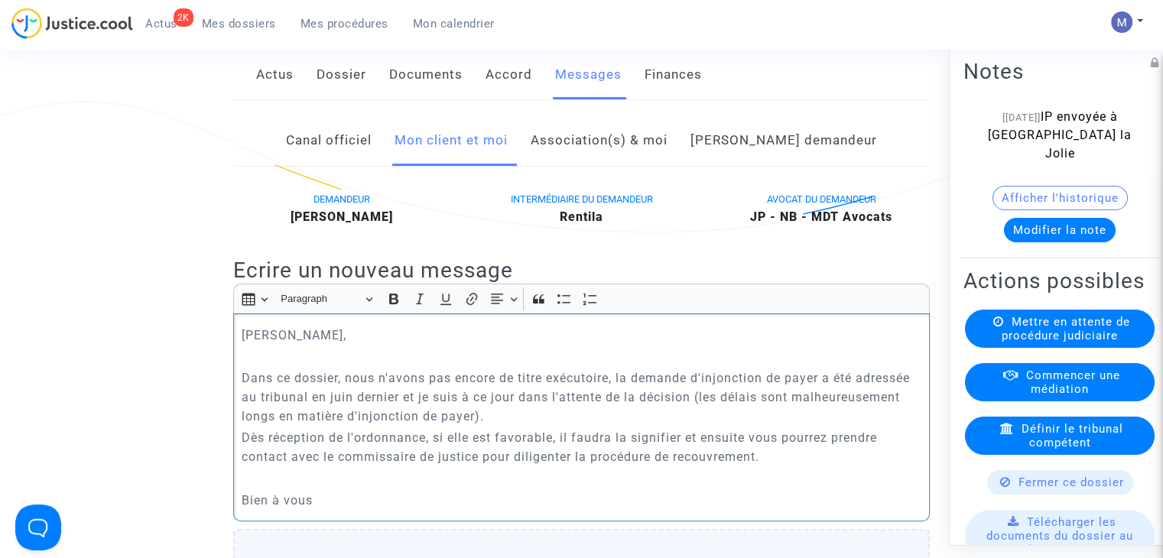
scroll to position [229, 0]
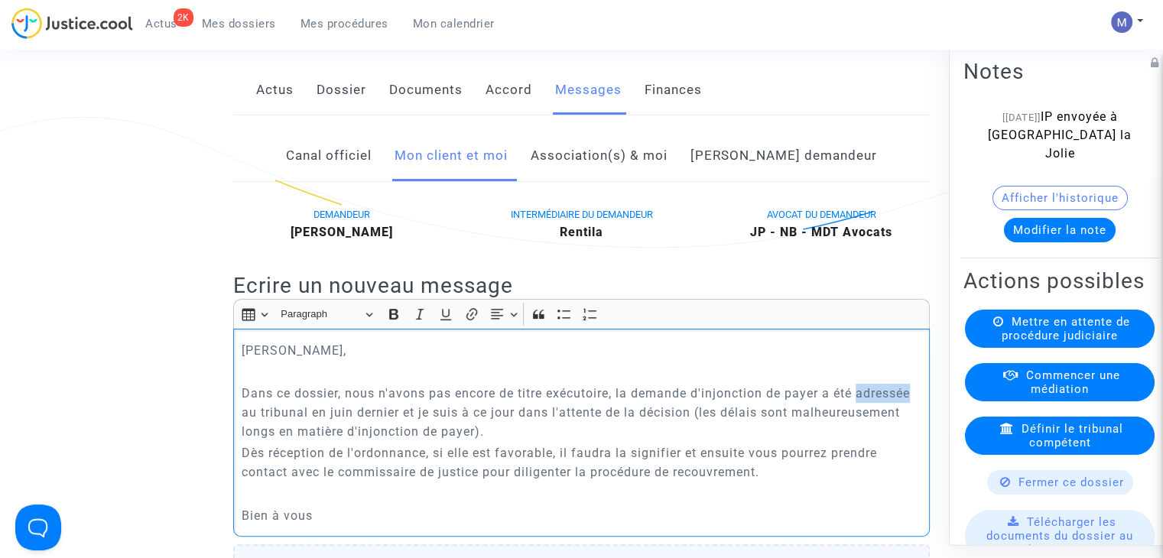
drag, startPoint x: 860, startPoint y: 414, endPoint x: 919, endPoint y: 414, distance: 58.9
click at [919, 414] on p "Dans ce dossier, nous n'avons pas encore de titre exécutoire, la demande d'injo…" at bounding box center [582, 412] width 681 height 57
click at [338, 433] on p "Dans ce dossier, nous n'avons pas encore de titre exécutoire, la demande d'injo…" at bounding box center [582, 412] width 681 height 57
drag, startPoint x: 459, startPoint y: 430, endPoint x: 420, endPoint y: 431, distance: 39.0
click at [420, 431] on p "Dans ce dossier, nous n'avons pas encore de titre exécutoire, la demande d'injo…" at bounding box center [582, 412] width 681 height 57
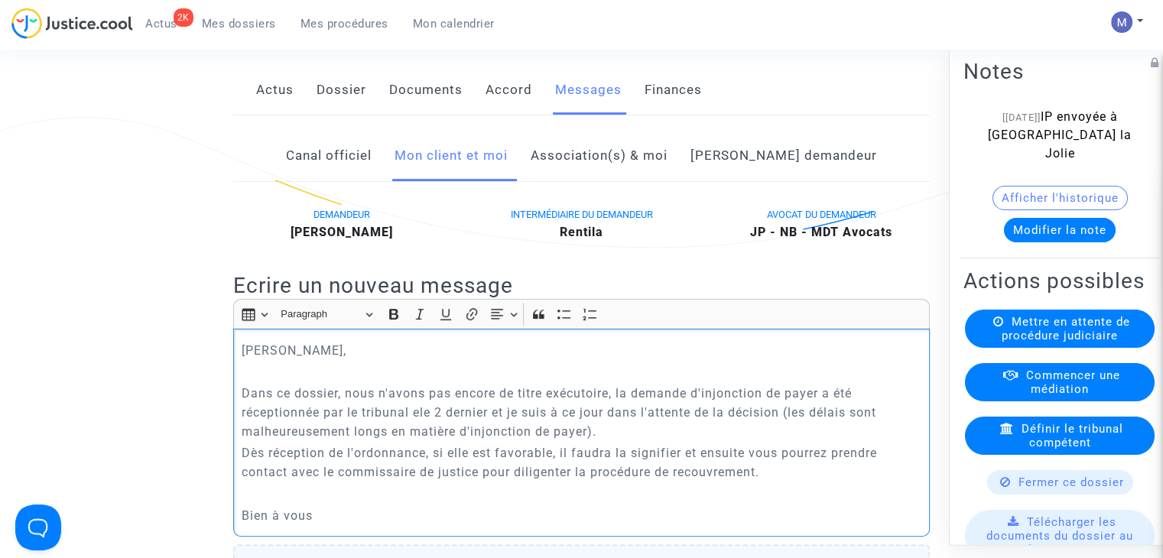
click at [420, 431] on p "Dans ce dossier, nous n'avons pas encore de titre exécutoire, la demande d'injo…" at bounding box center [582, 412] width 681 height 57
drag, startPoint x: 390, startPoint y: 449, endPoint x: 357, endPoint y: 447, distance: 32.9
click at [357, 441] on p "Dans ce dossier, nous n'avons pas encore de titre exécutoire, la demande d'injo…" at bounding box center [582, 412] width 681 height 57
drag, startPoint x: 301, startPoint y: 465, endPoint x: 444, endPoint y: 469, distance: 142.3
click at [444, 469] on p "Dès réception de l'ordonnance, si elle est favorable, il faudra la signifier et…" at bounding box center [582, 463] width 681 height 38
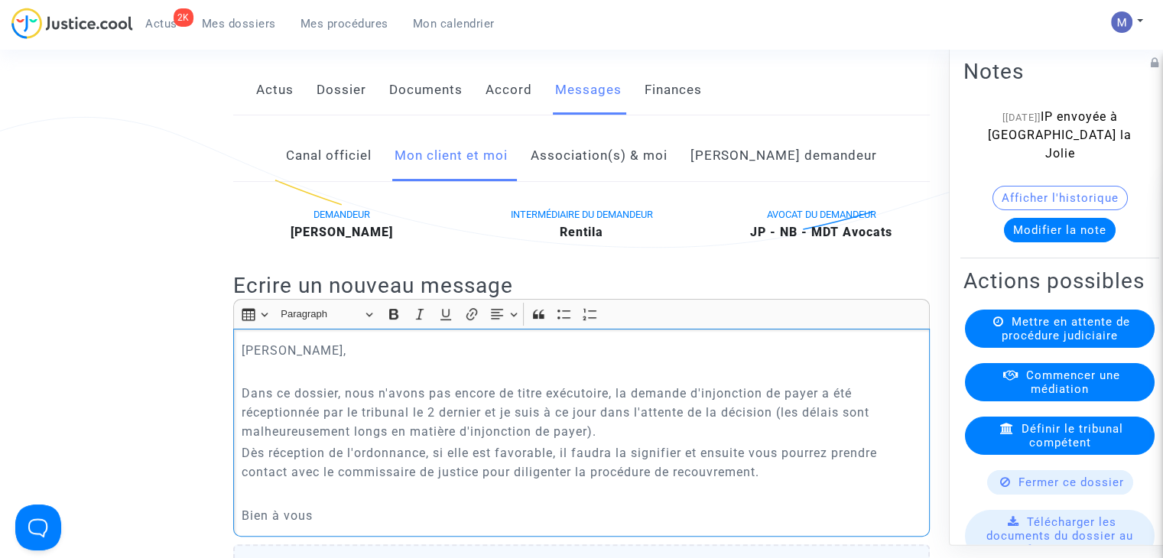
click at [684, 473] on p "Dès réception de l'ordonnance, si elle est favorable, il faudra la signifier et…" at bounding box center [582, 463] width 681 height 38
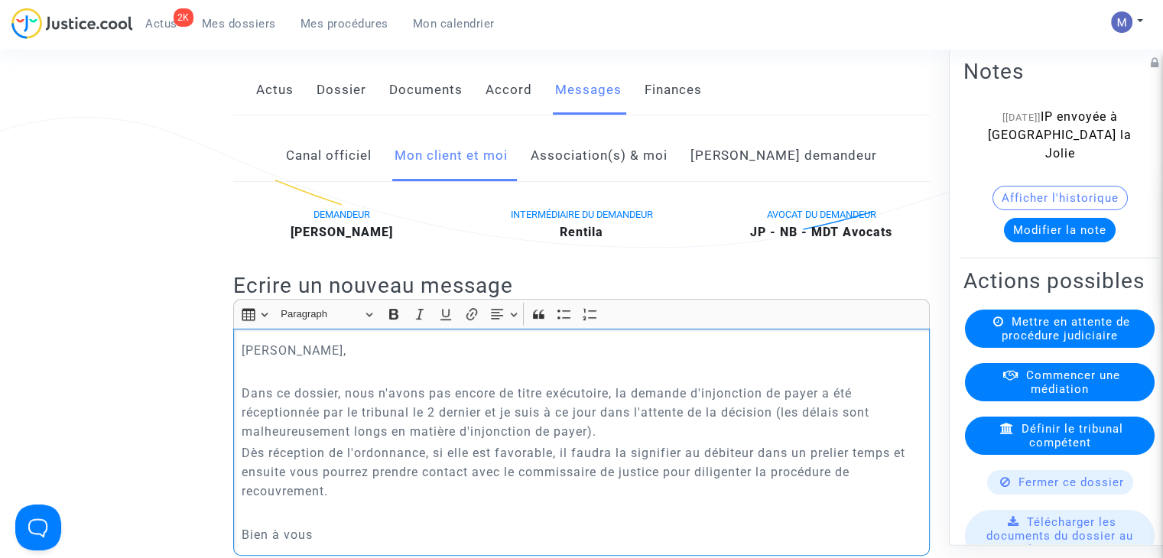
click at [831, 466] on p "Dès réception de l'ordonnance, si elle est favorable, il faudra la signifier au…" at bounding box center [582, 472] width 681 height 57
click at [355, 501] on p "Dès réception de l'ordonnance, si elle est favorable, il faudra la signifier au…" at bounding box center [582, 472] width 681 height 57
drag, startPoint x: 800, startPoint y: 508, endPoint x: 683, endPoint y: 511, distance: 117.1
click at [683, 501] on p "Dès réception de l'ordonnance, si elle est favorable, il faudra la signifier au…" at bounding box center [582, 472] width 681 height 57
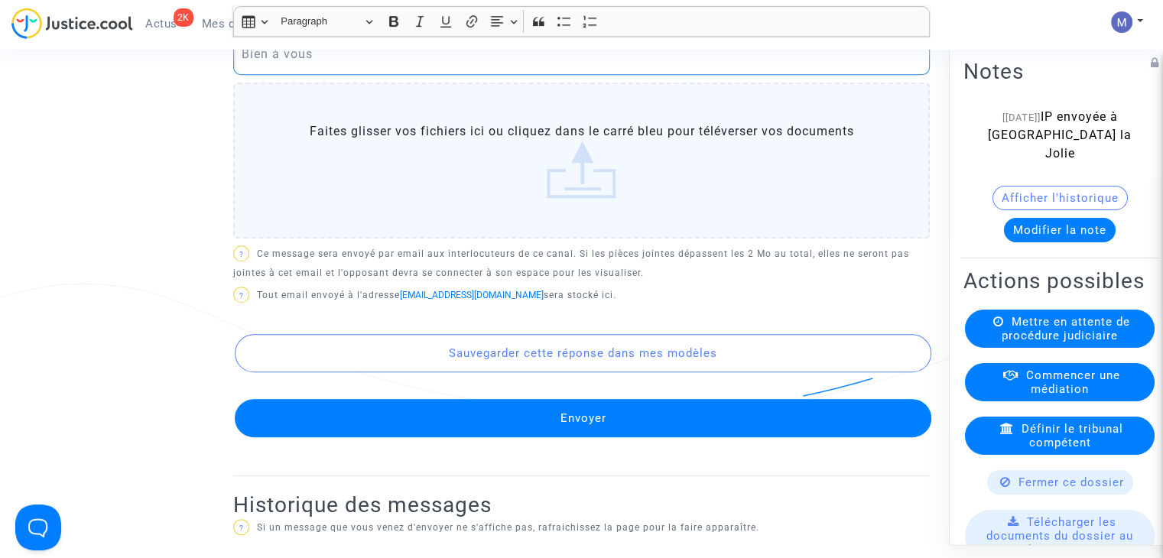
scroll to position [765, 0]
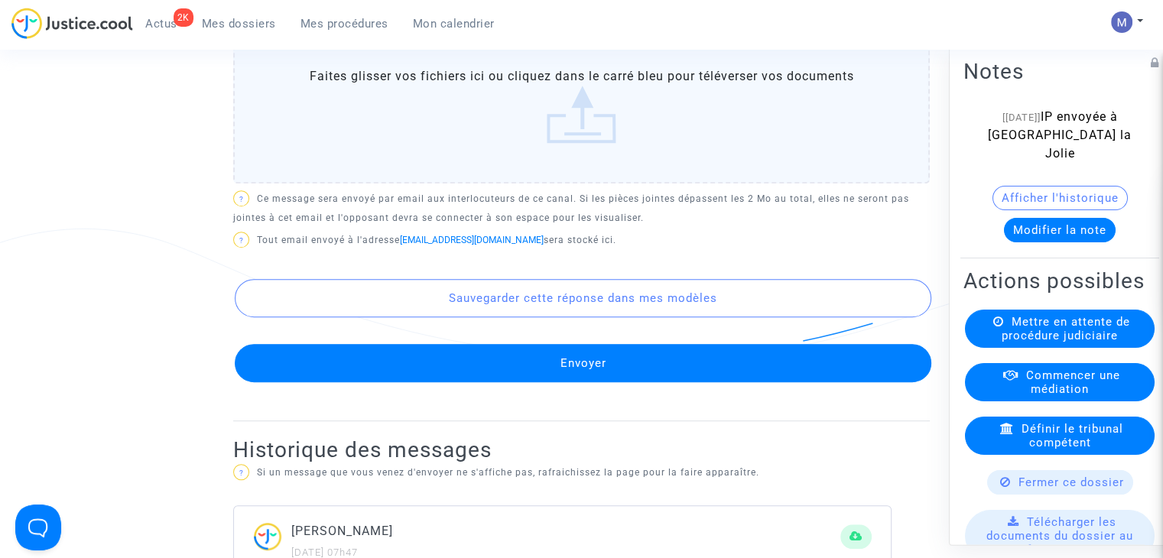
click at [587, 380] on button "Envoyer" at bounding box center [583, 363] width 697 height 38
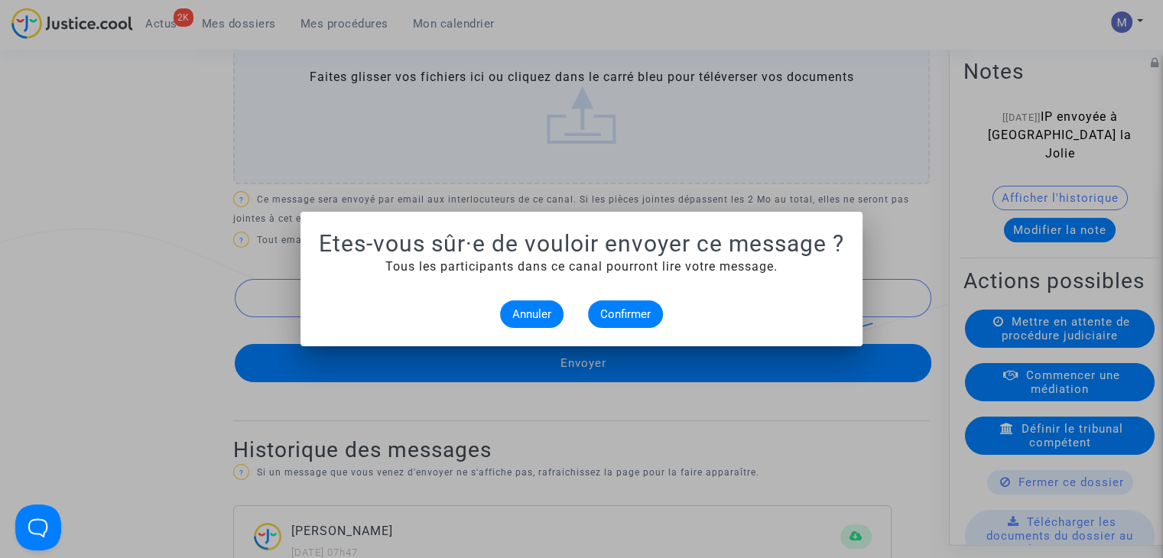
scroll to position [0, 0]
click at [609, 313] on span "Confirmer" at bounding box center [625, 314] width 50 height 14
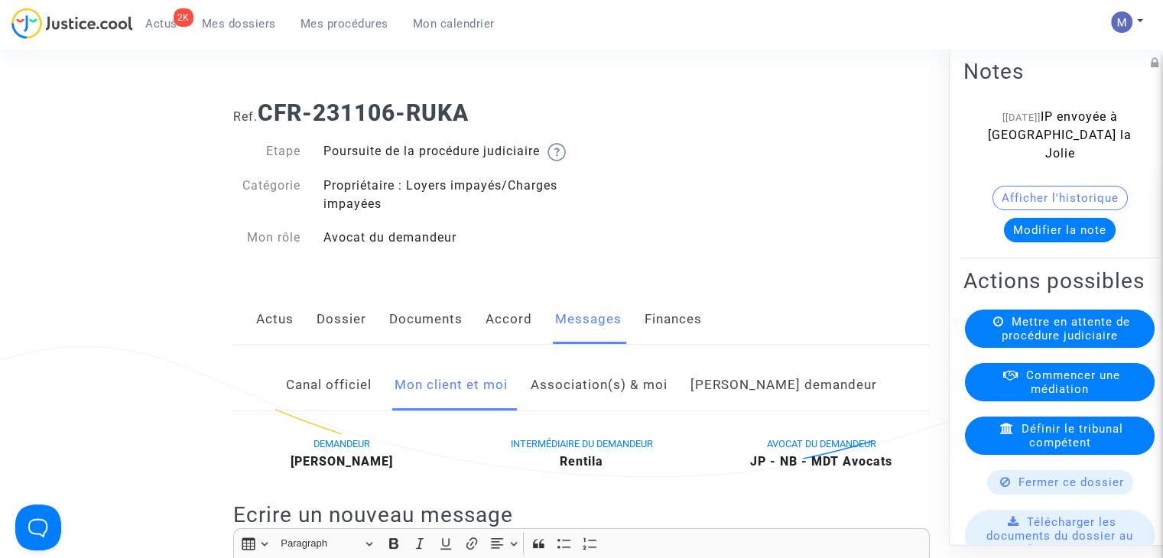
scroll to position [765, 0]
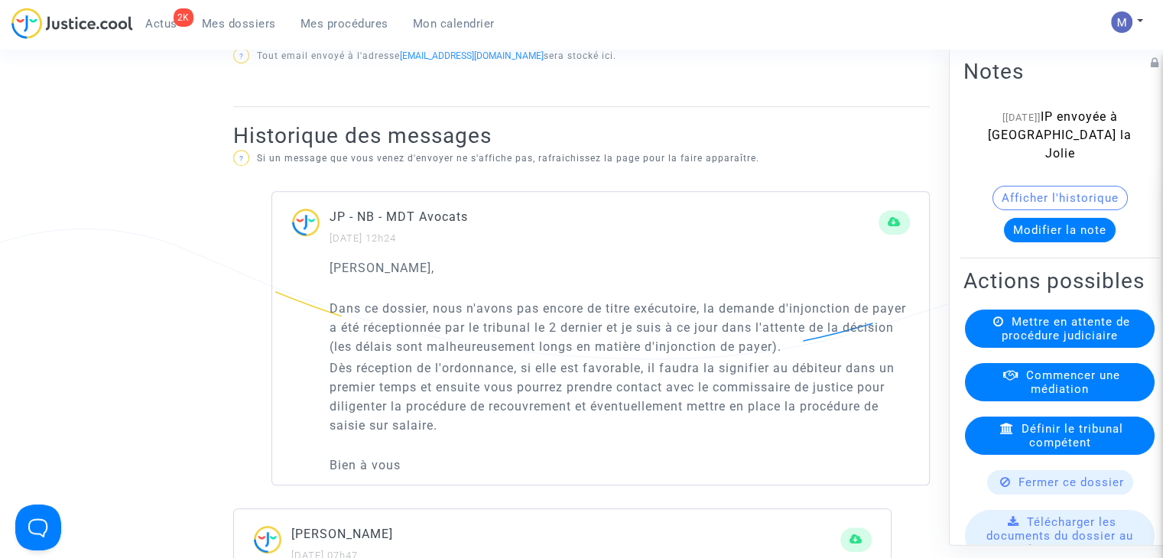
click at [236, 28] on span "Mes dossiers" at bounding box center [239, 24] width 74 height 14
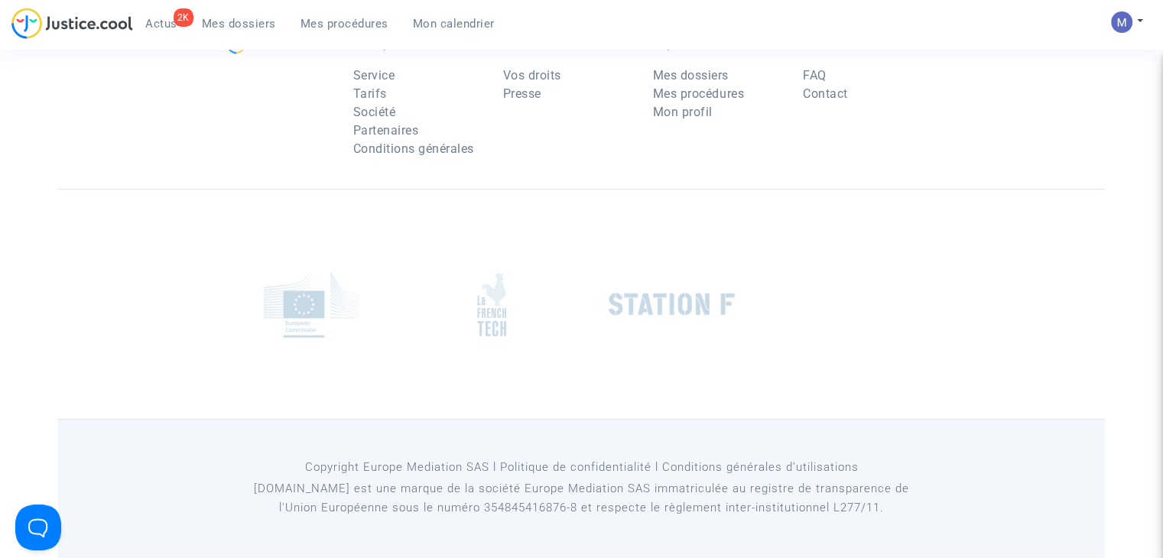
scroll to position [3, 0]
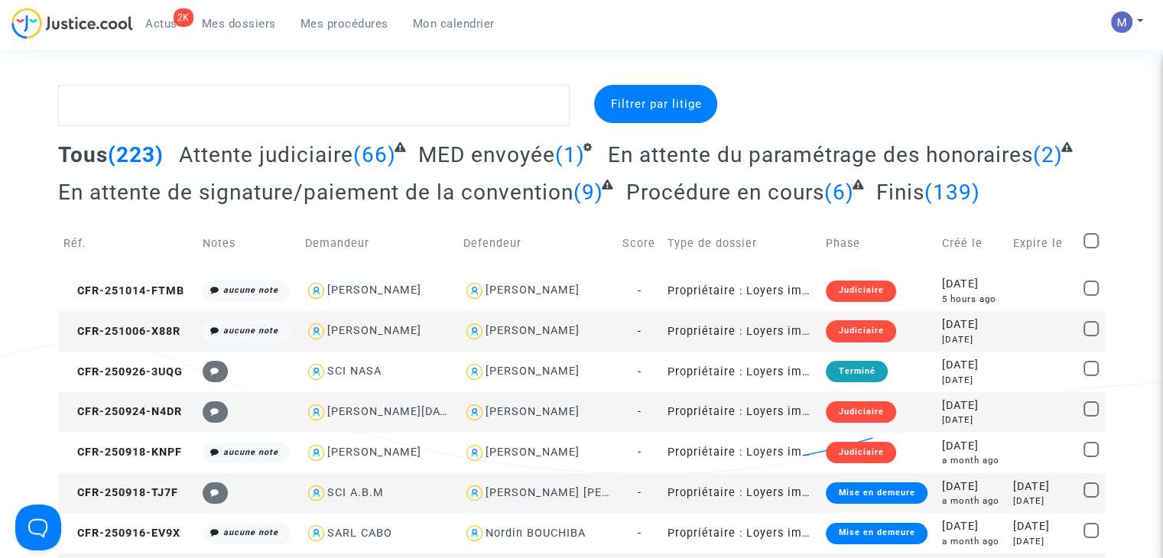
click at [306, 152] on span "Attente judiciaire" at bounding box center [266, 154] width 174 height 25
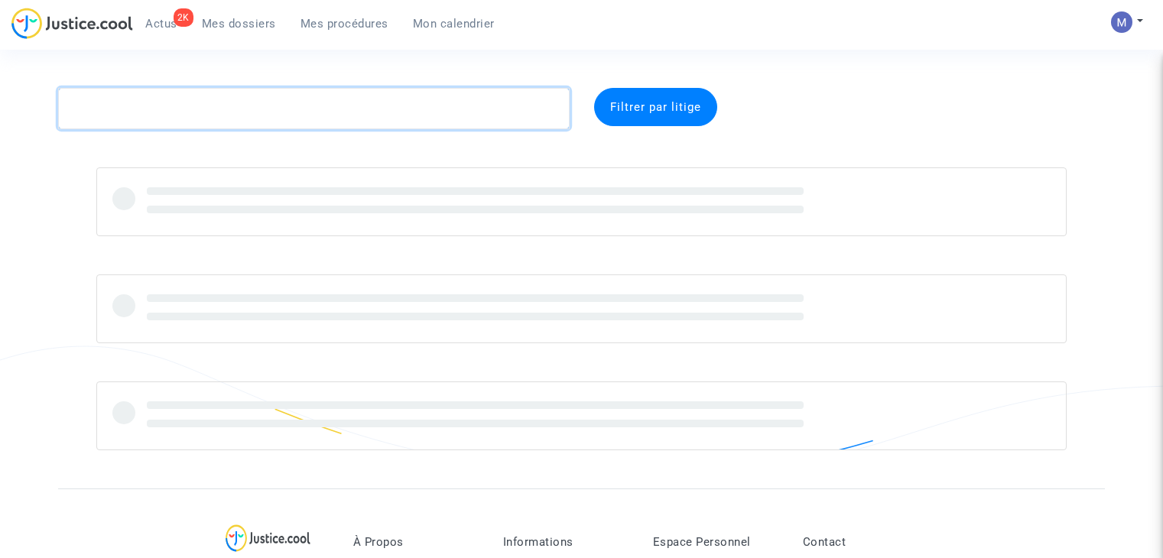
click at [238, 106] on textarea at bounding box center [314, 108] width 512 height 41
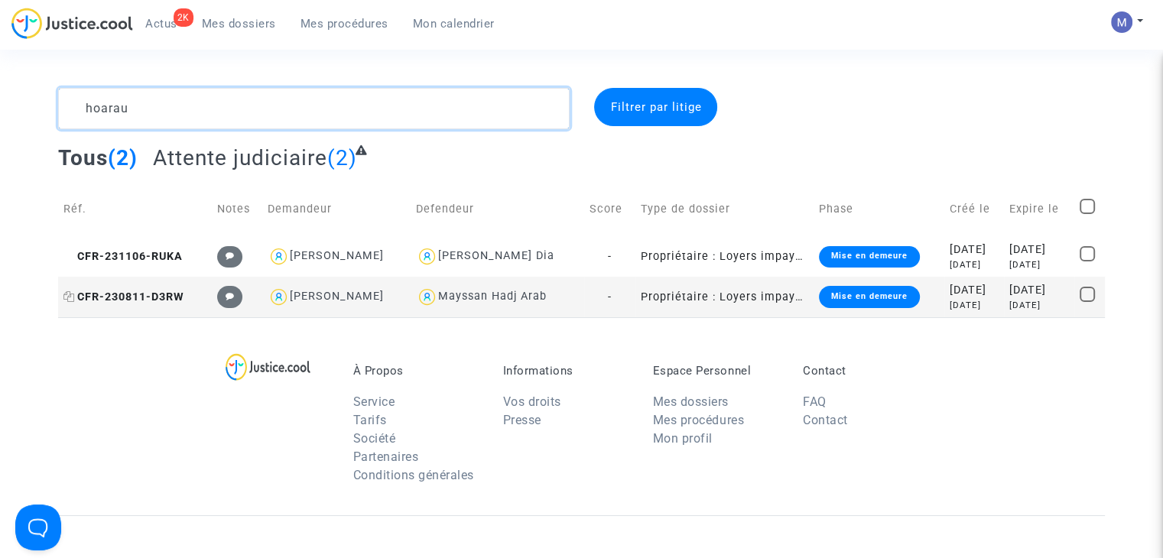
type textarea "hoarau"
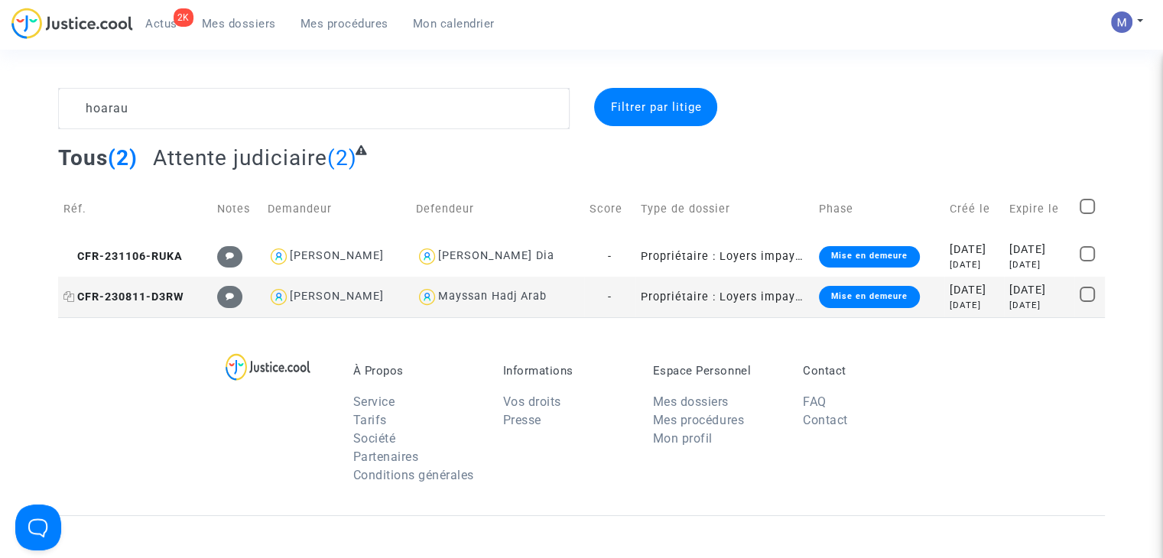
click at [172, 291] on span "CFR-230811-D3RW" at bounding box center [123, 297] width 121 height 13
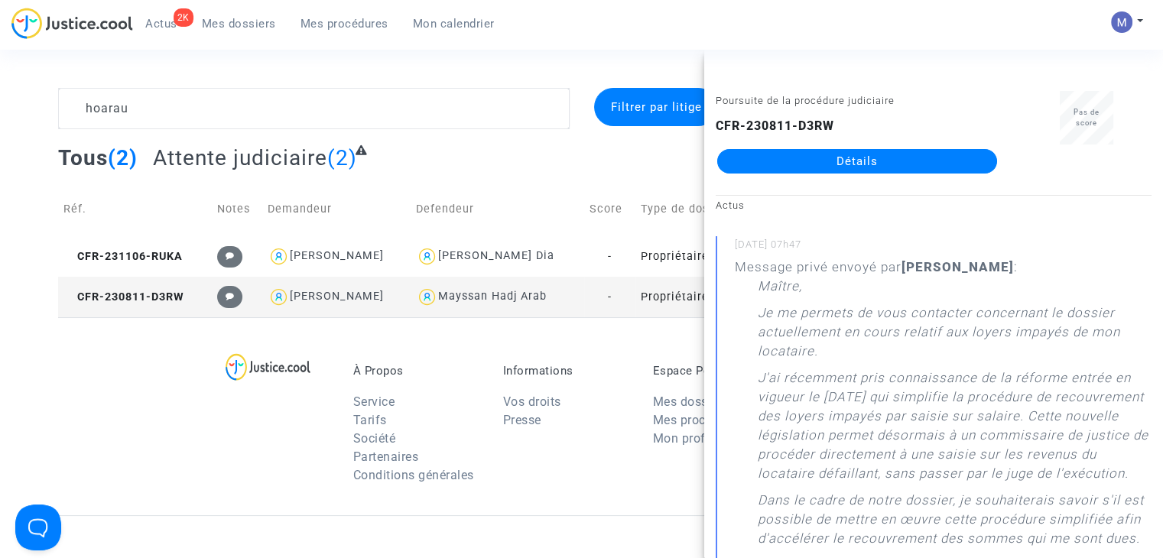
click at [874, 160] on link "Détails" at bounding box center [857, 161] width 280 height 24
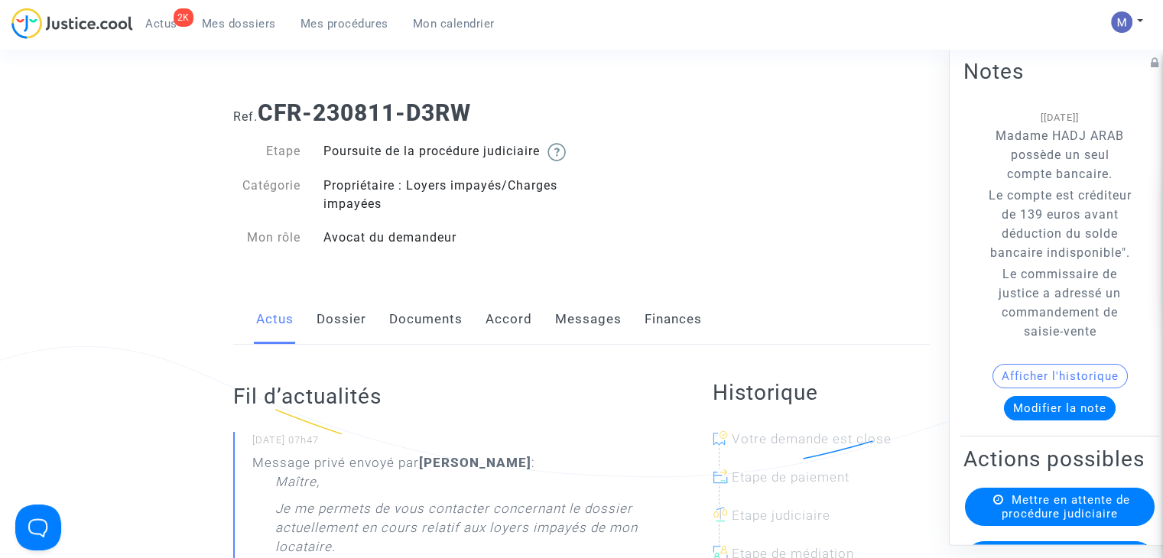
click at [450, 337] on link "Documents" at bounding box center [425, 319] width 73 height 50
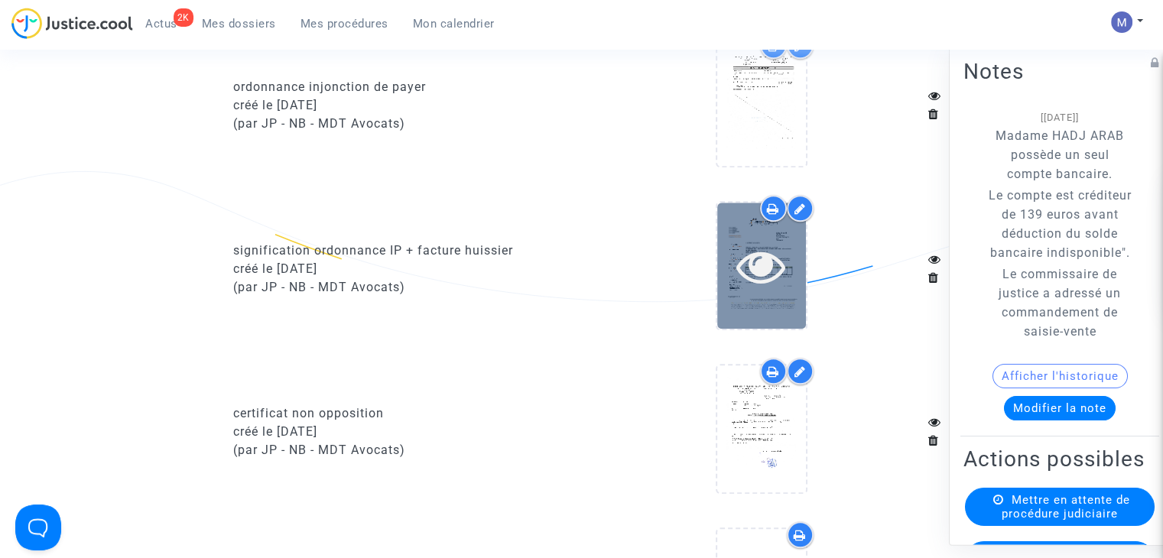
scroll to position [1453, 0]
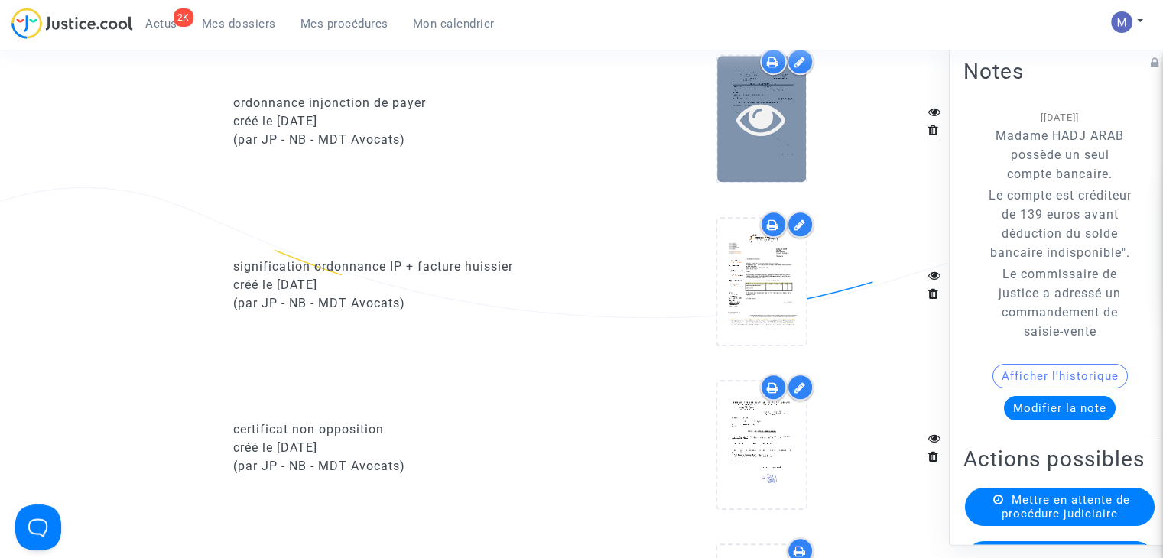
click at [747, 138] on icon at bounding box center [761, 118] width 50 height 49
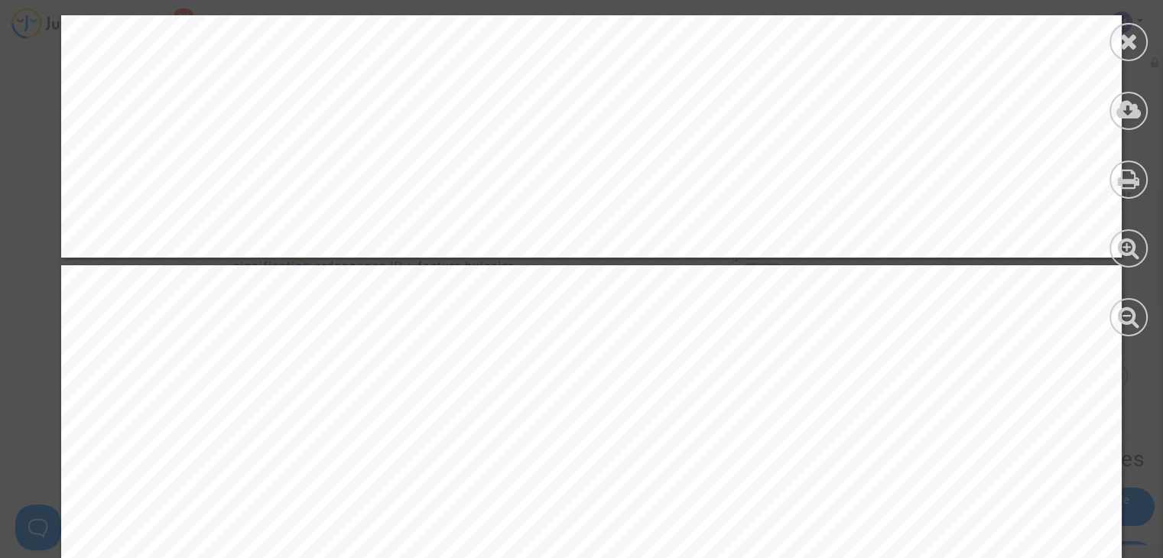
scroll to position [1530, 0]
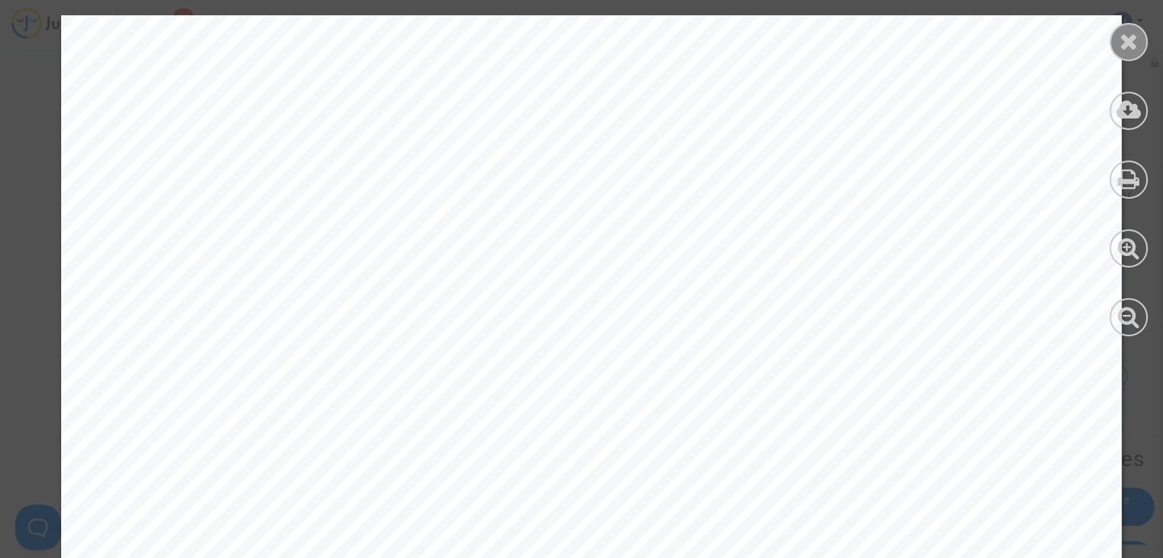
click at [1120, 44] on icon at bounding box center [1129, 41] width 19 height 23
